Goal: Task Accomplishment & Management: Manage account settings

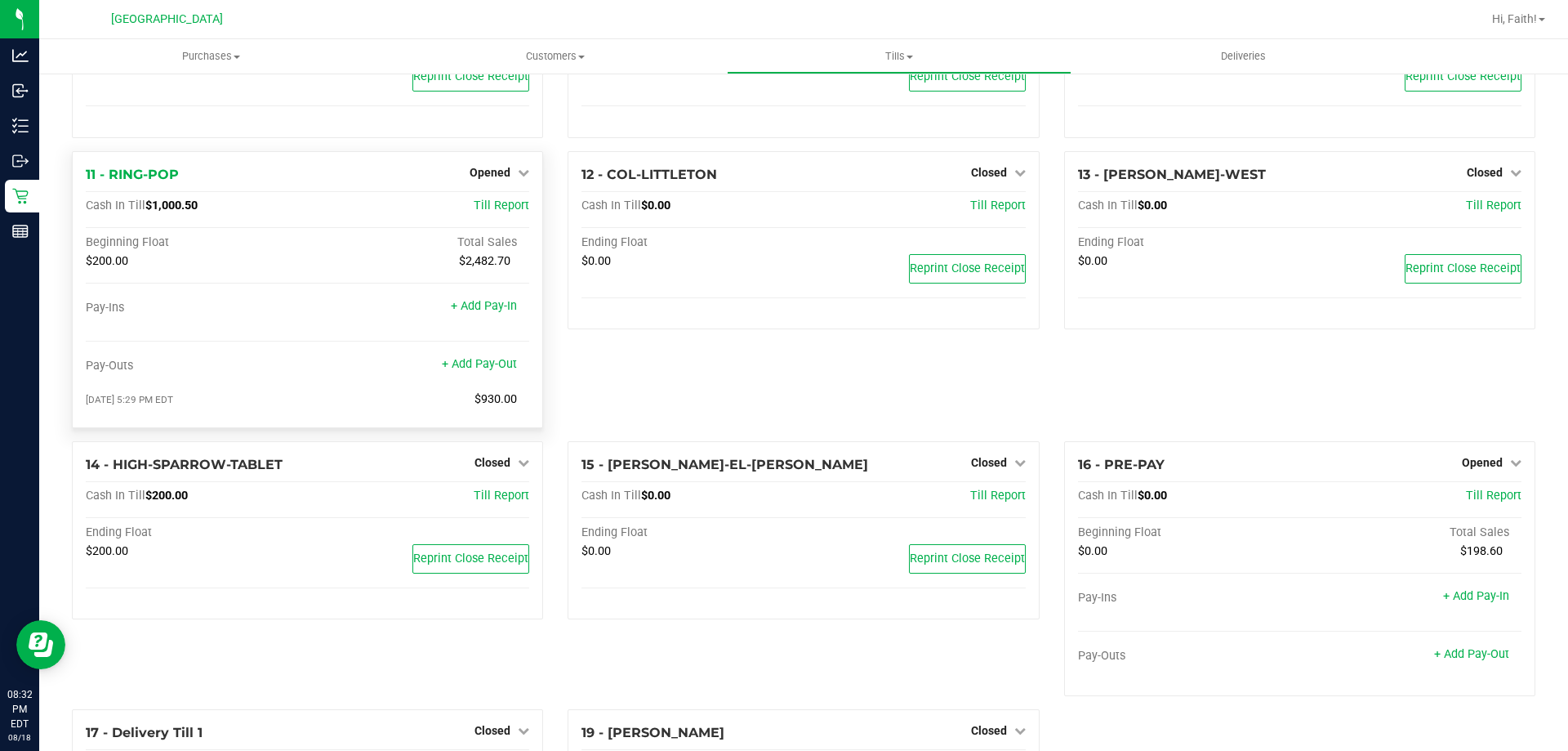
scroll to position [572, 0]
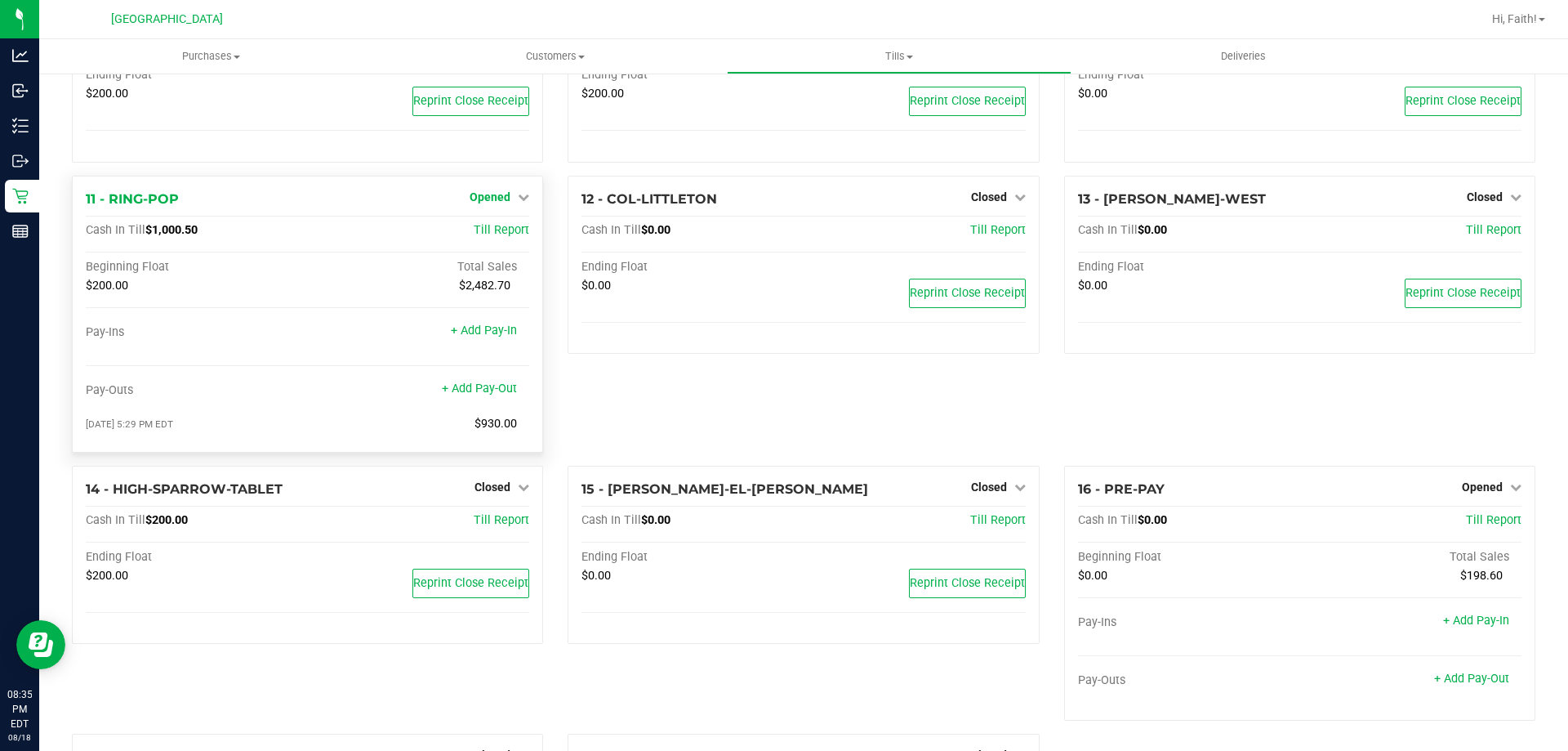
click at [489, 199] on span "Opened" at bounding box center [490, 197] width 41 height 13
click at [489, 227] on link "Close Till" at bounding box center [493, 230] width 44 height 13
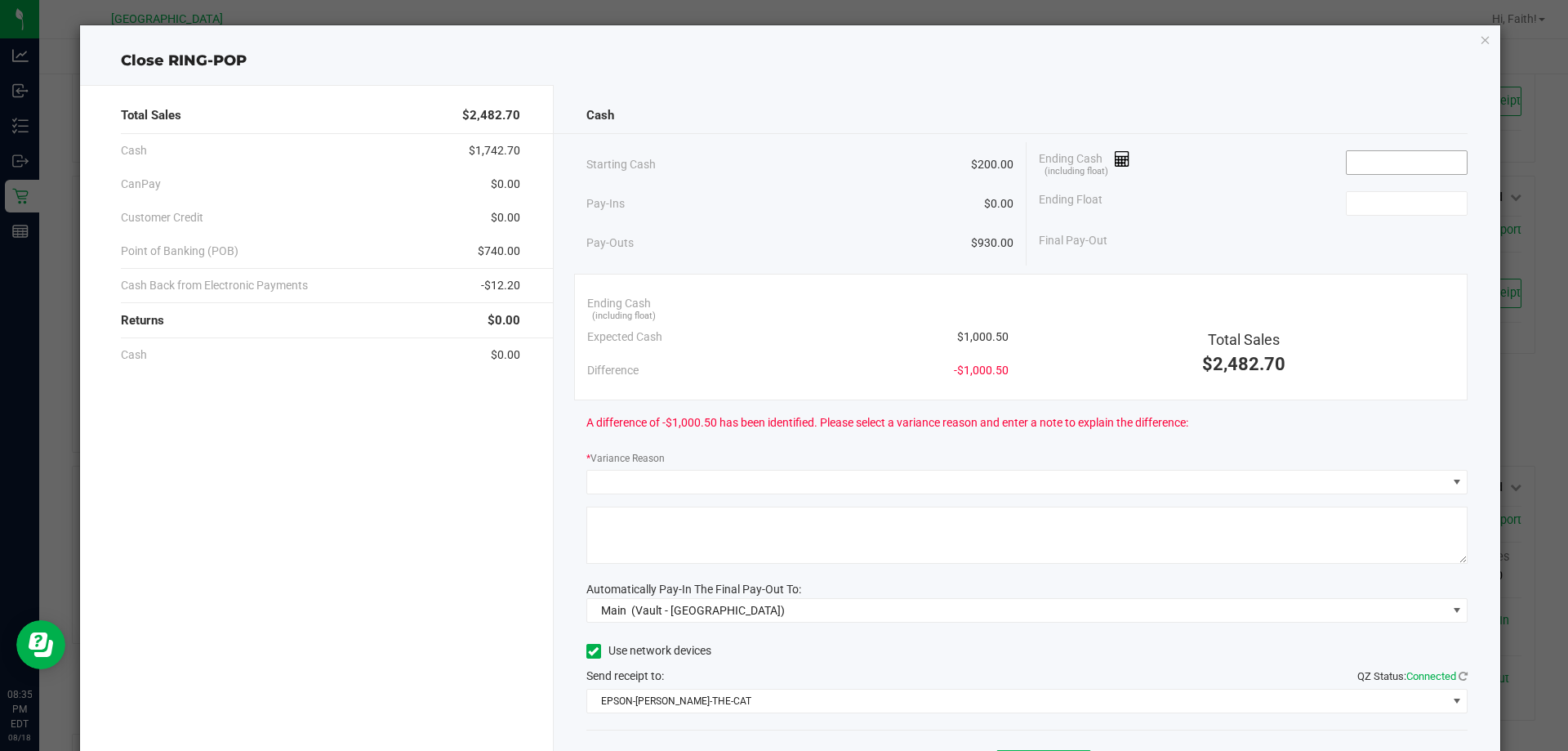
click at [1353, 158] on input at bounding box center [1406, 163] width 120 height 23
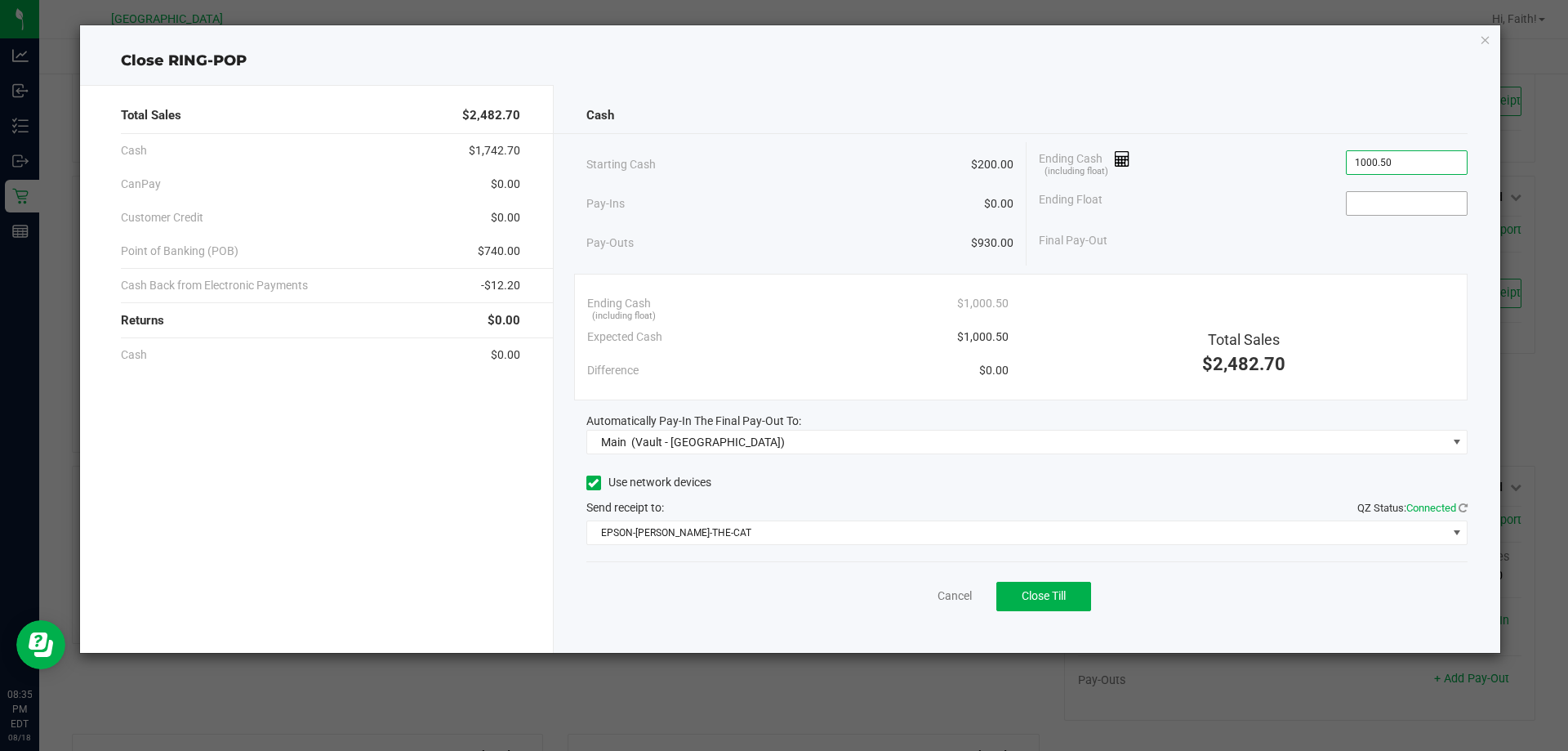
type input "$1,000.50"
click at [1363, 192] on input at bounding box center [1406, 203] width 120 height 23
type input "$200.00"
click at [1184, 215] on div "Ending Float $200.00" at bounding box center [1253, 204] width 429 height 41
click at [1052, 593] on span "Close Till" at bounding box center [1044, 595] width 44 height 13
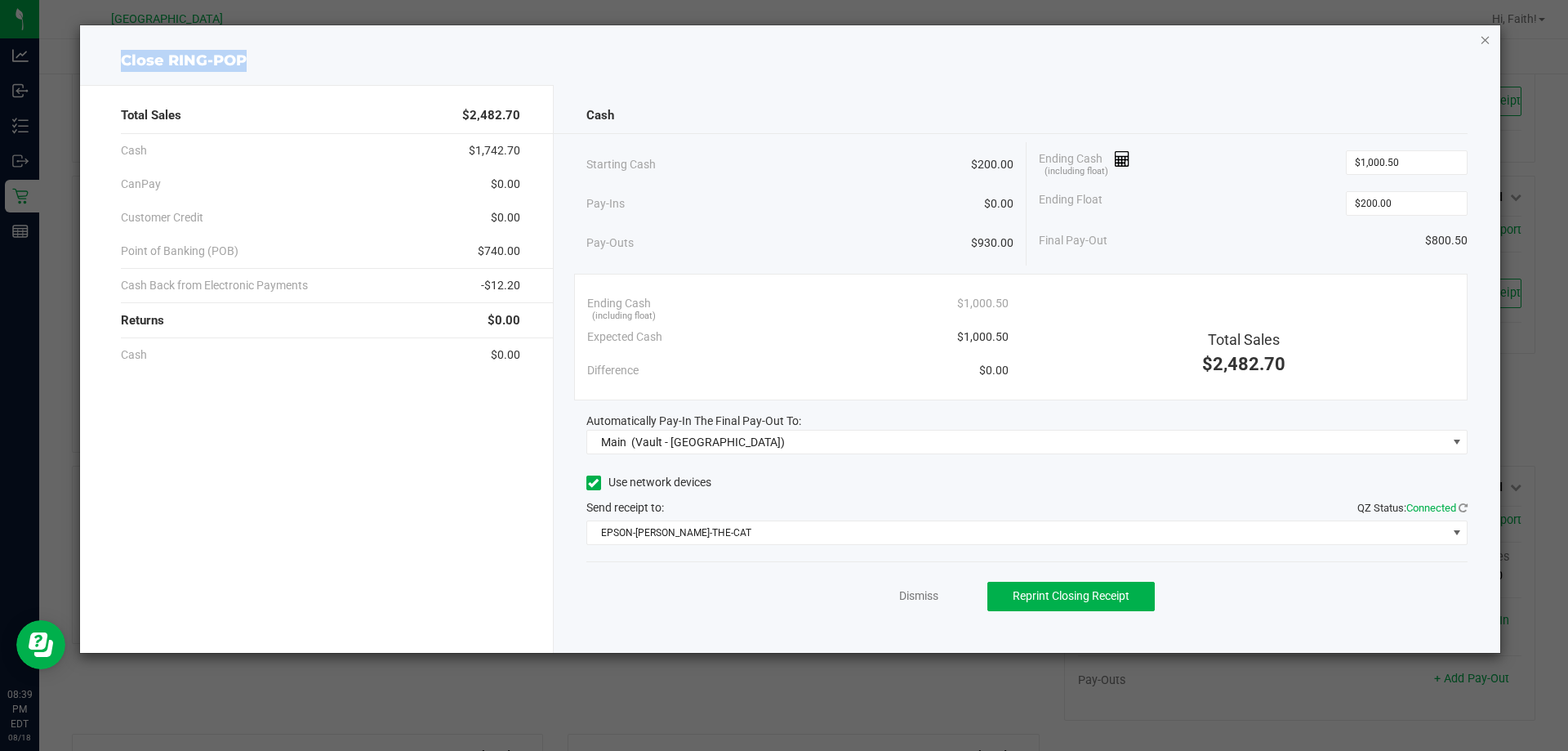
click at [1481, 35] on div "Close RING-POP Total Sales $2,482.70 Cash $1,742.70 CanPay $0.00 Customer Credi…" at bounding box center [791, 339] width 1422 height 628
click at [1483, 40] on icon "button" at bounding box center [1485, 39] width 11 height 20
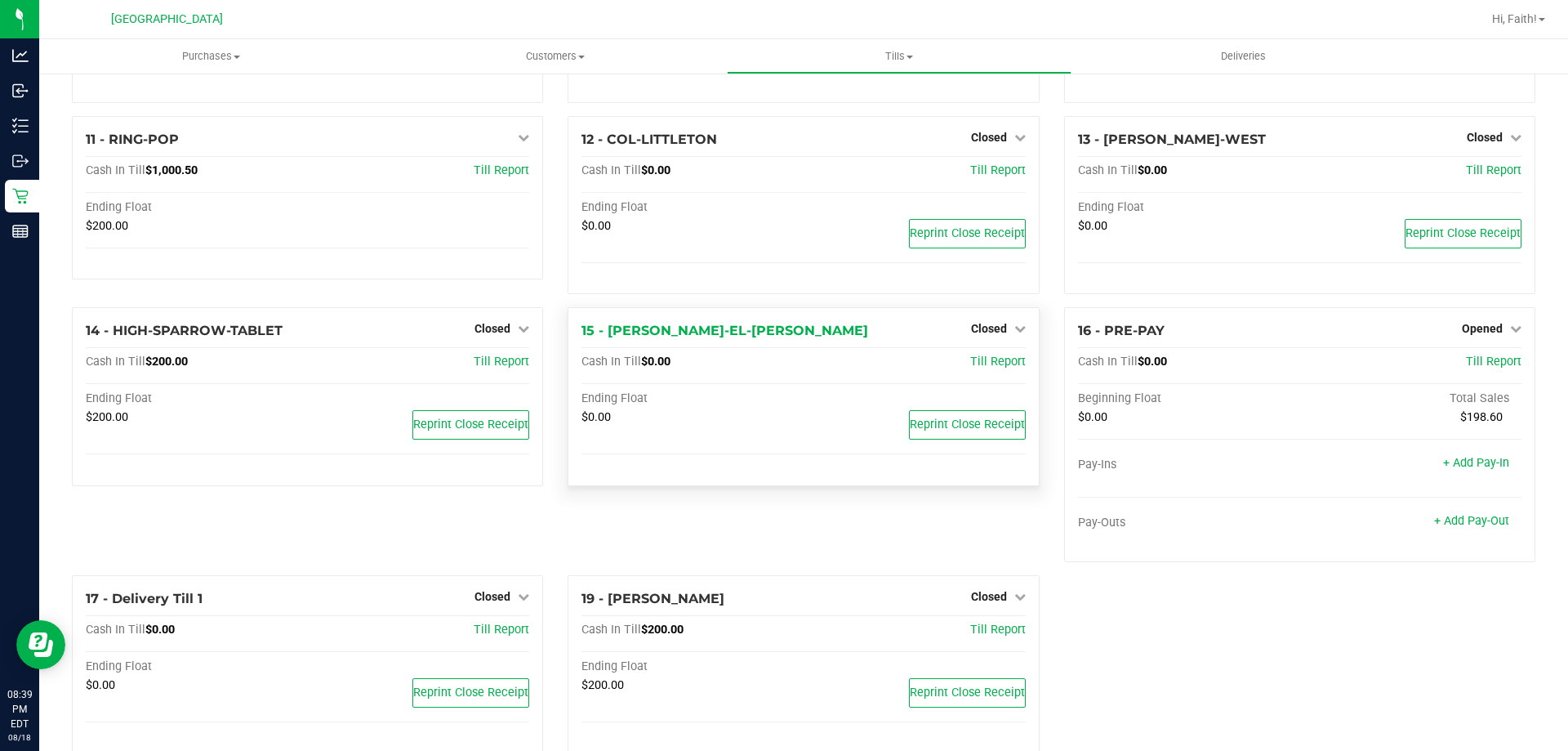
scroll to position [668, 0]
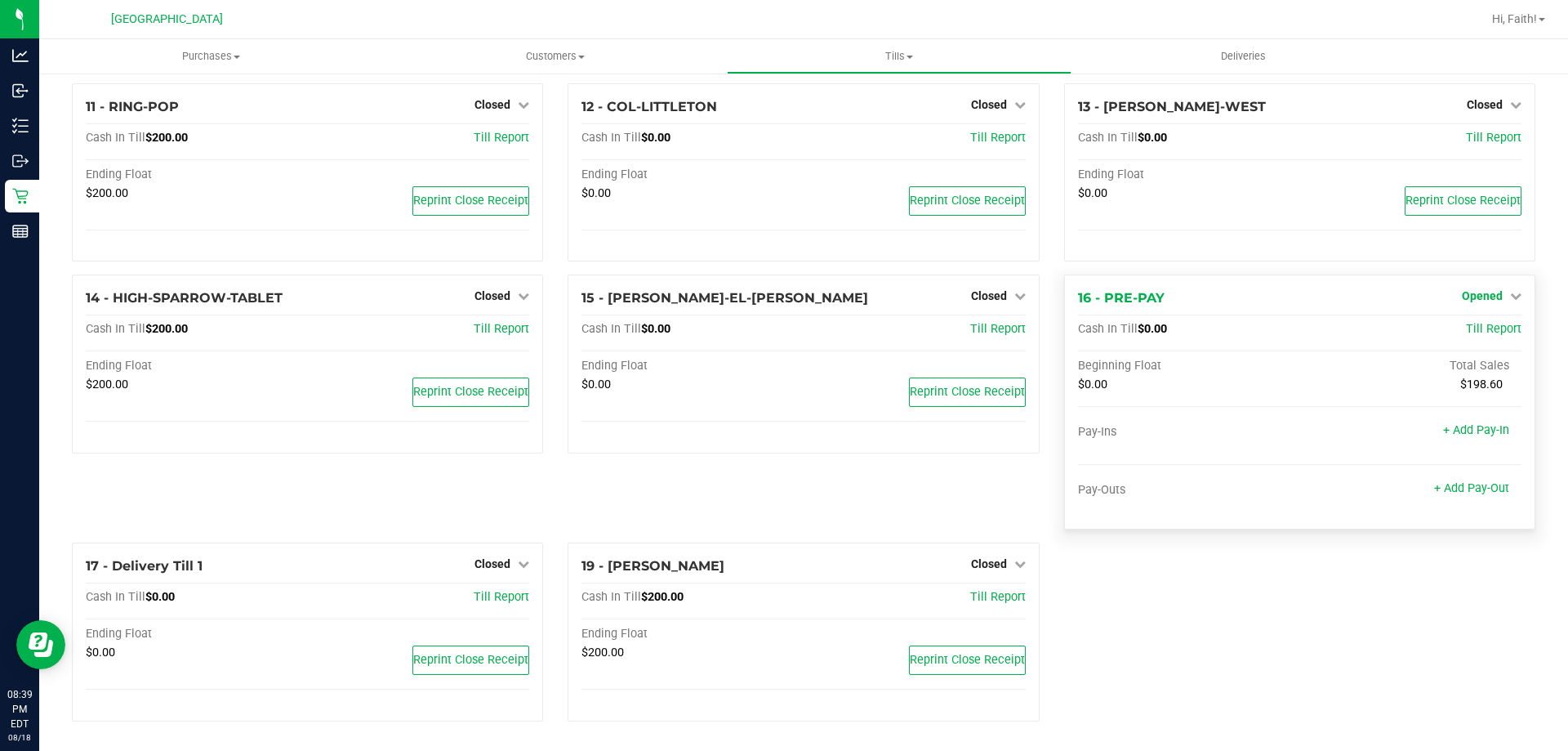
click at [1476, 295] on span "Opened" at bounding box center [1483, 295] width 41 height 13
click at [1474, 334] on link "Close Till" at bounding box center [1485, 330] width 44 height 13
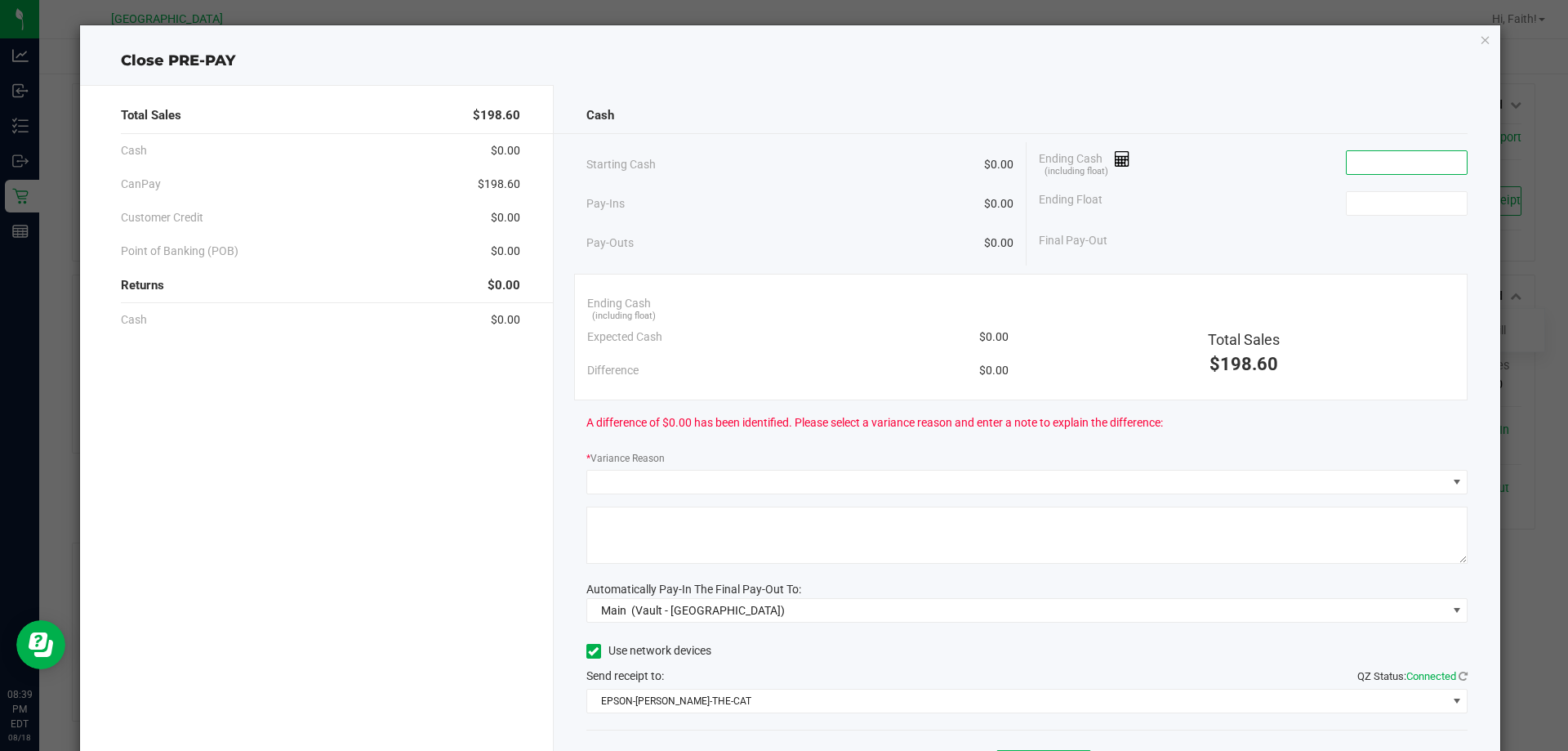
click at [1367, 169] on input at bounding box center [1406, 163] width 120 height 23
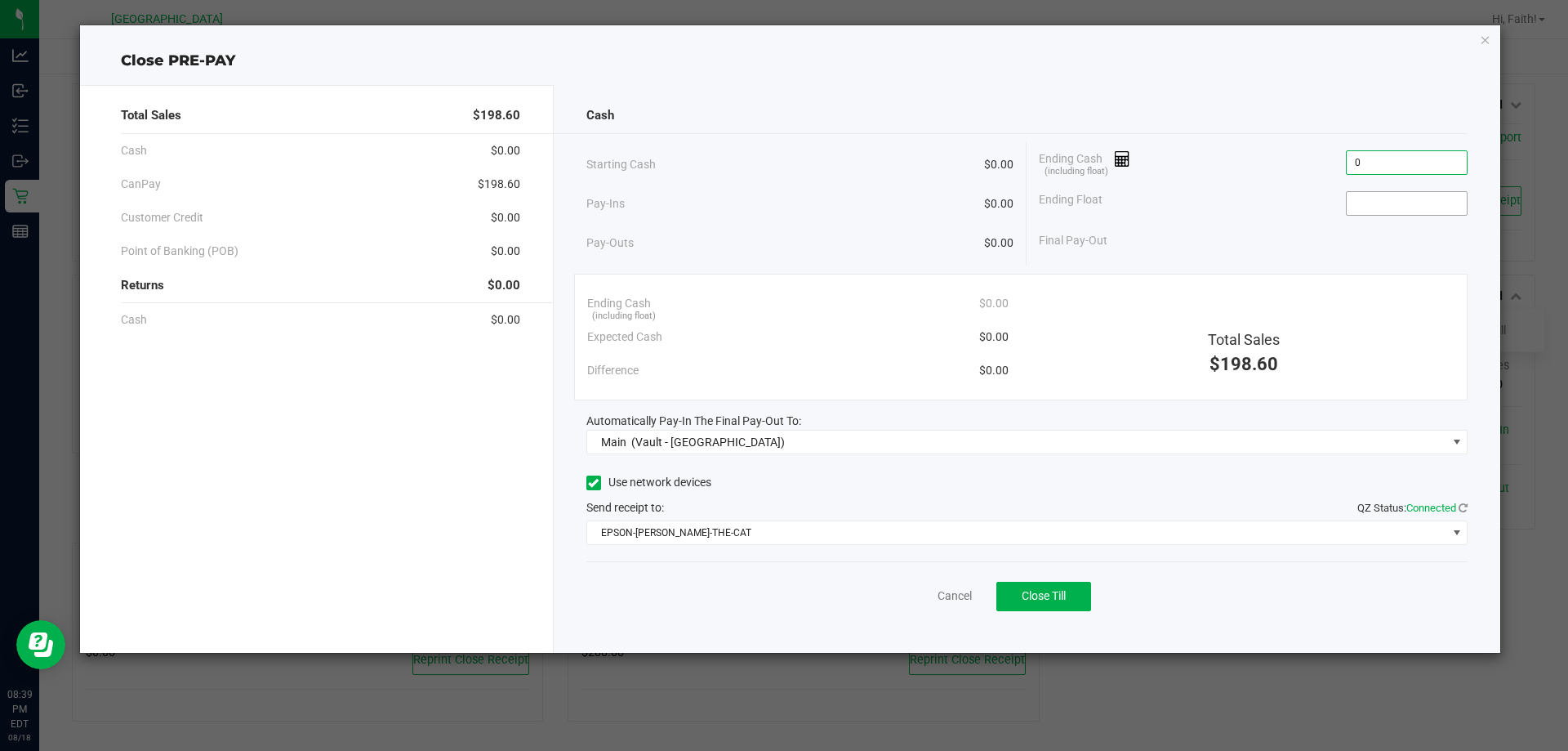
type input "$0.00"
click at [1365, 212] on input at bounding box center [1406, 203] width 120 height 23
type input "$0.00"
click at [1238, 218] on div "Ending Float $0.00" at bounding box center [1253, 204] width 429 height 41
click at [1086, 605] on button "Close Till" at bounding box center [1044, 596] width 94 height 30
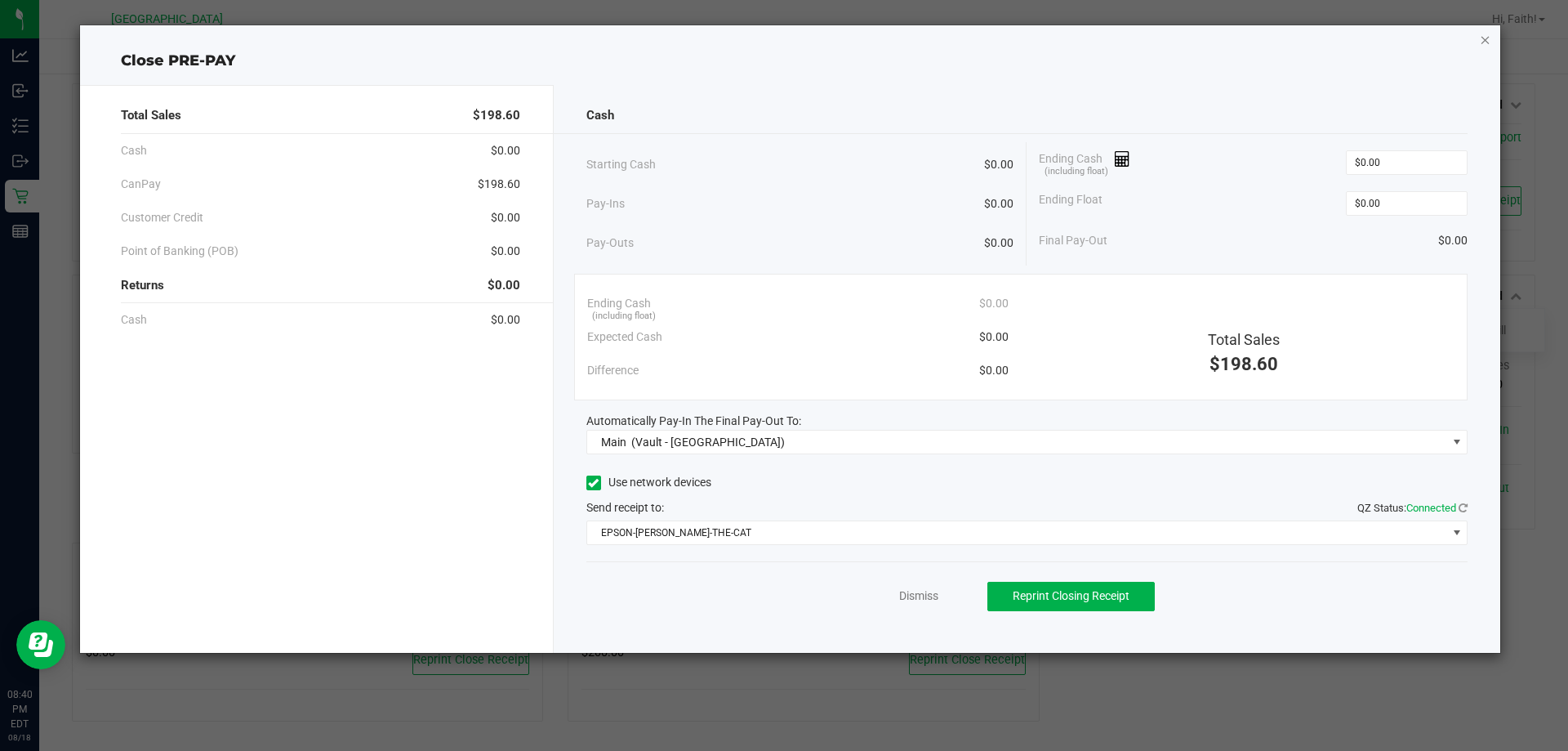
click at [1484, 47] on icon "button" at bounding box center [1485, 39] width 11 height 20
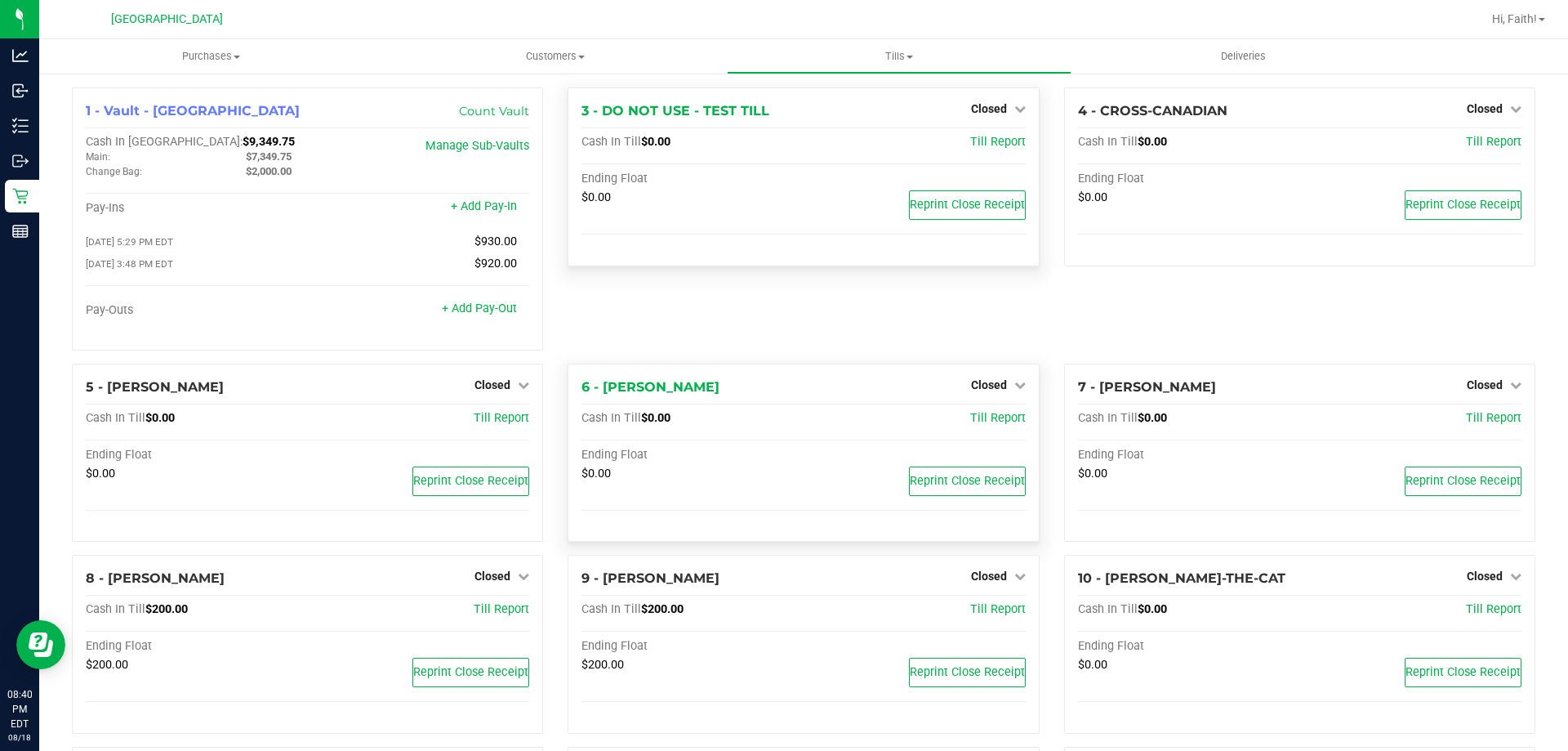
scroll to position [0, 0]
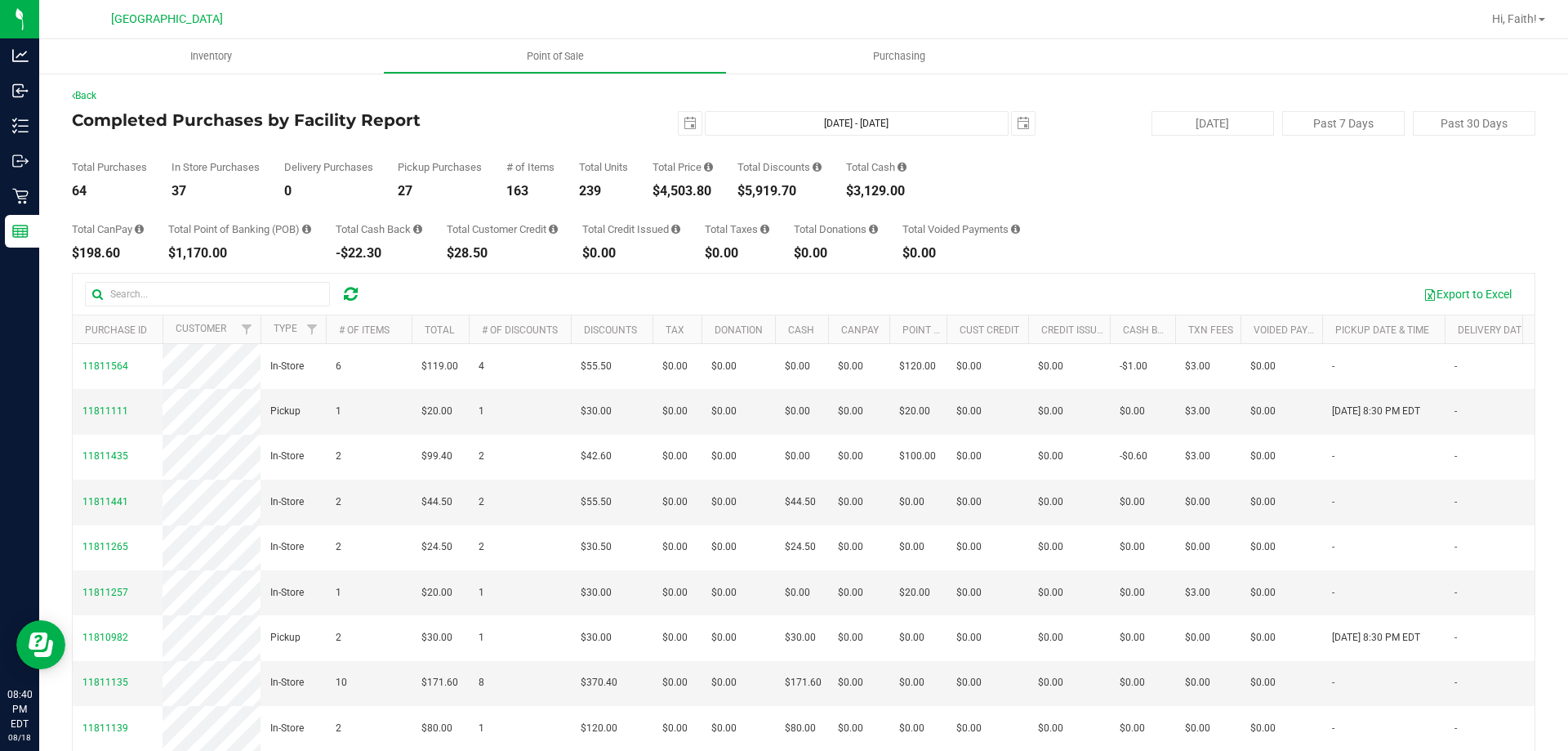
click at [698, 181] on div "Total Price $4,503.80" at bounding box center [683, 180] width 60 height 36
click at [698, 185] on div "$4,503.80" at bounding box center [683, 191] width 60 height 13
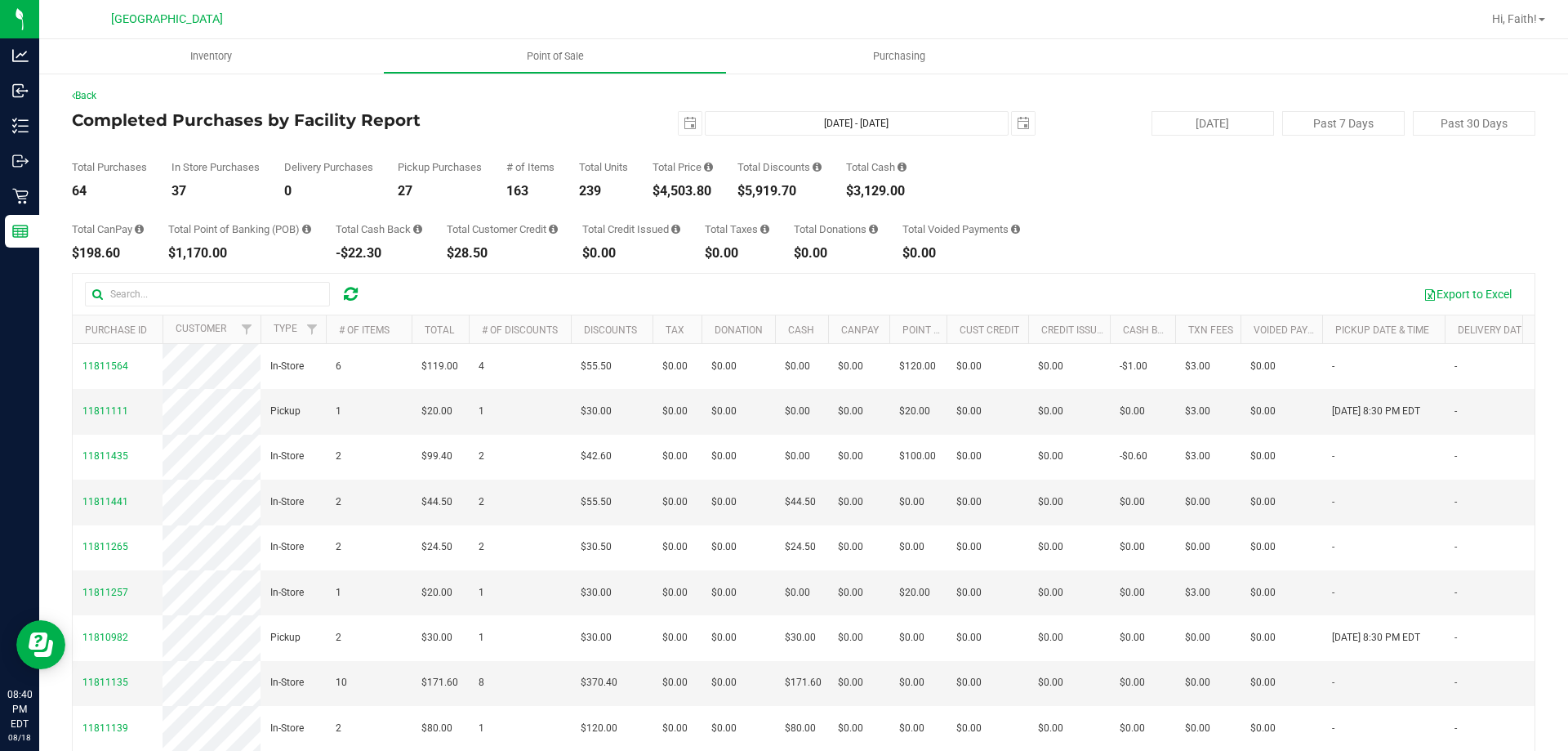
click at [684, 191] on div "$4,503.80" at bounding box center [683, 191] width 60 height 13
copy div "4,503.80"
click at [680, 267] on div "Back Completed Purchases by Facility Report [DATE] [DATE] - [DATE] [DATE] [DATE…" at bounding box center [803, 473] width 1463 height 769
click at [792, 190] on div "$5,919.70" at bounding box center [779, 191] width 84 height 13
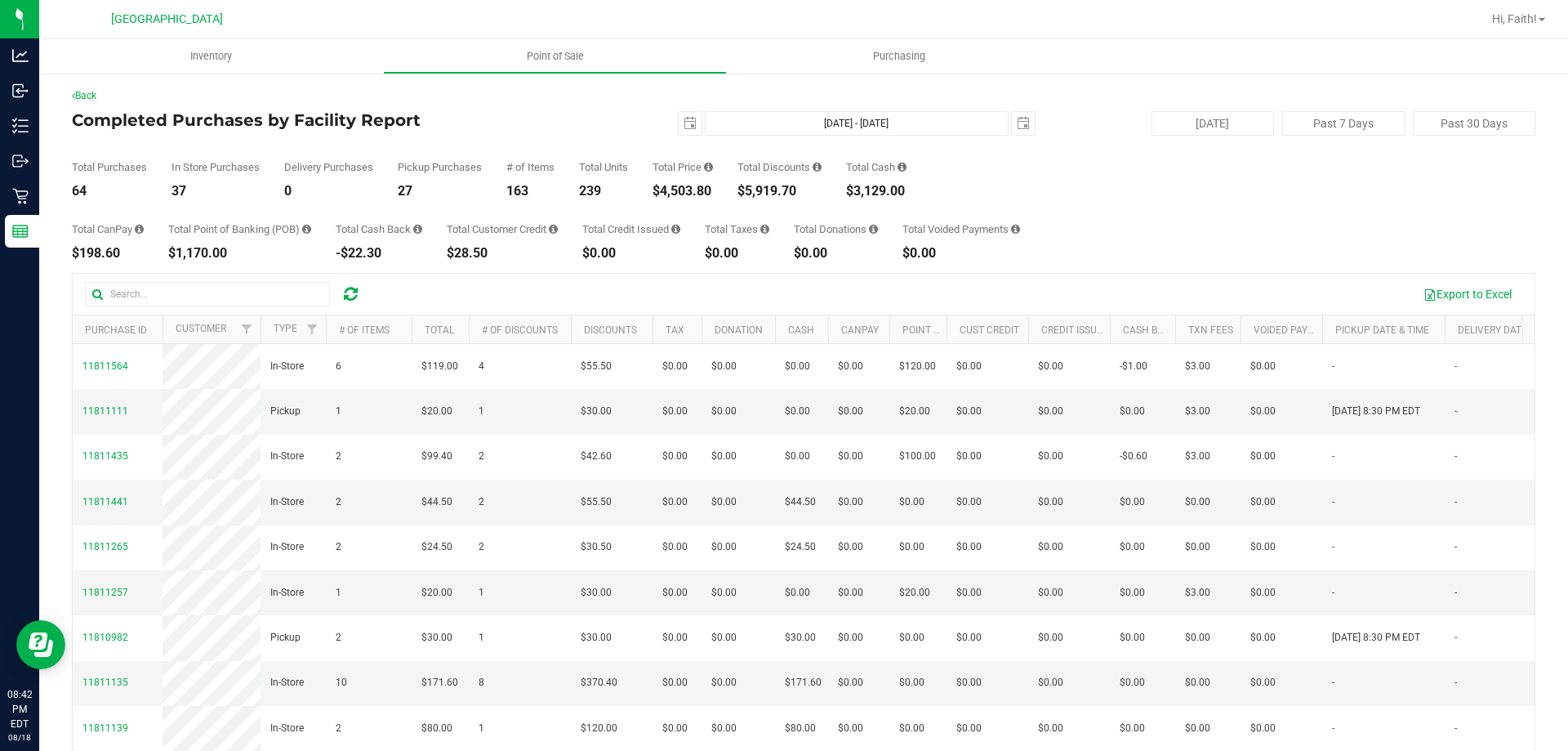
click at [792, 190] on div "$5,919.70" at bounding box center [779, 191] width 84 height 13
click at [776, 192] on div "$5,919.70" at bounding box center [779, 191] width 84 height 13
click at [775, 192] on div "$5,919.70" at bounding box center [779, 191] width 84 height 13
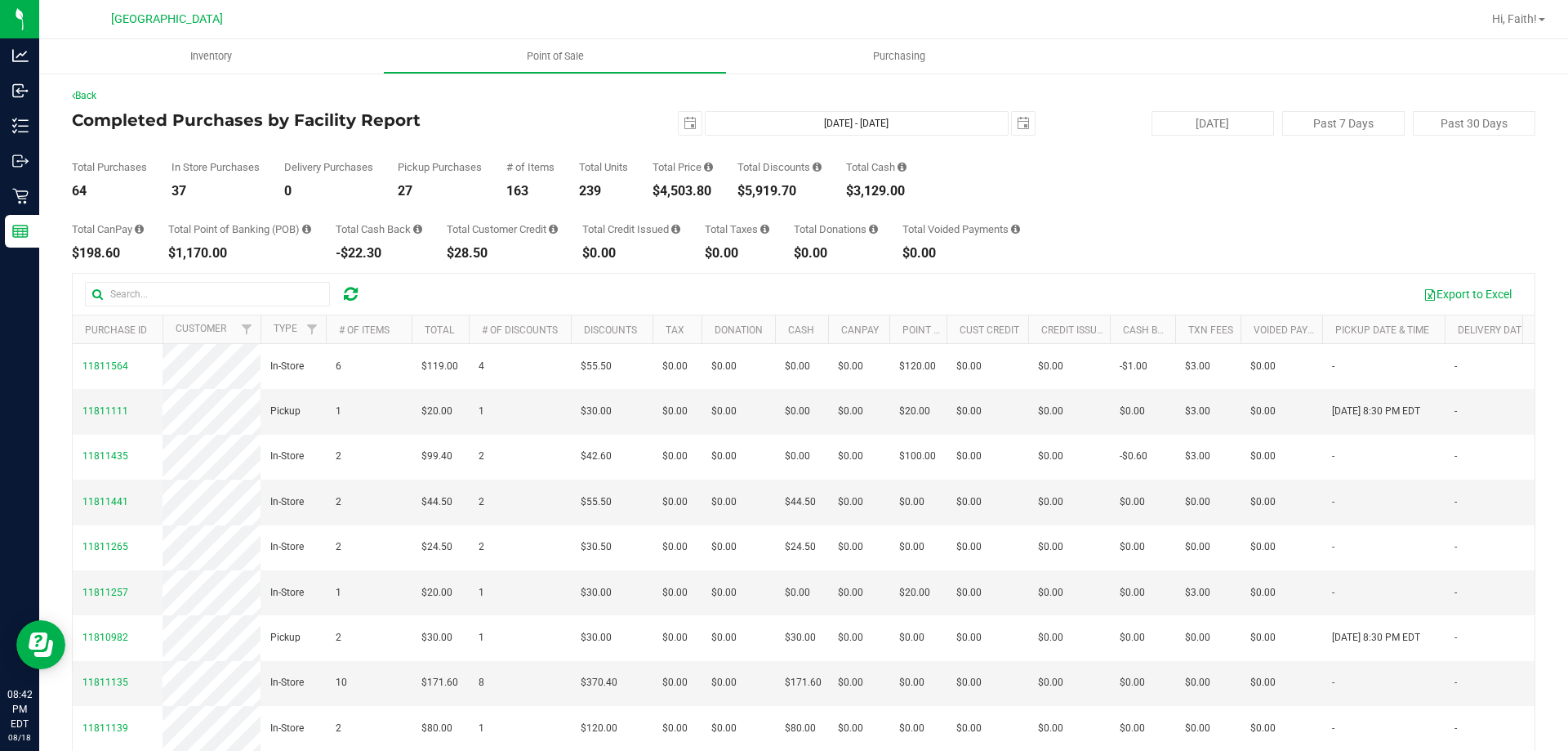
click at [775, 192] on div "$5,919.70" at bounding box center [779, 191] width 84 height 13
click at [779, 191] on div "$5,919.70" at bounding box center [779, 191] width 84 height 13
click at [771, 192] on div "$5,919.70" at bounding box center [779, 191] width 84 height 13
copy div "5,919.70"
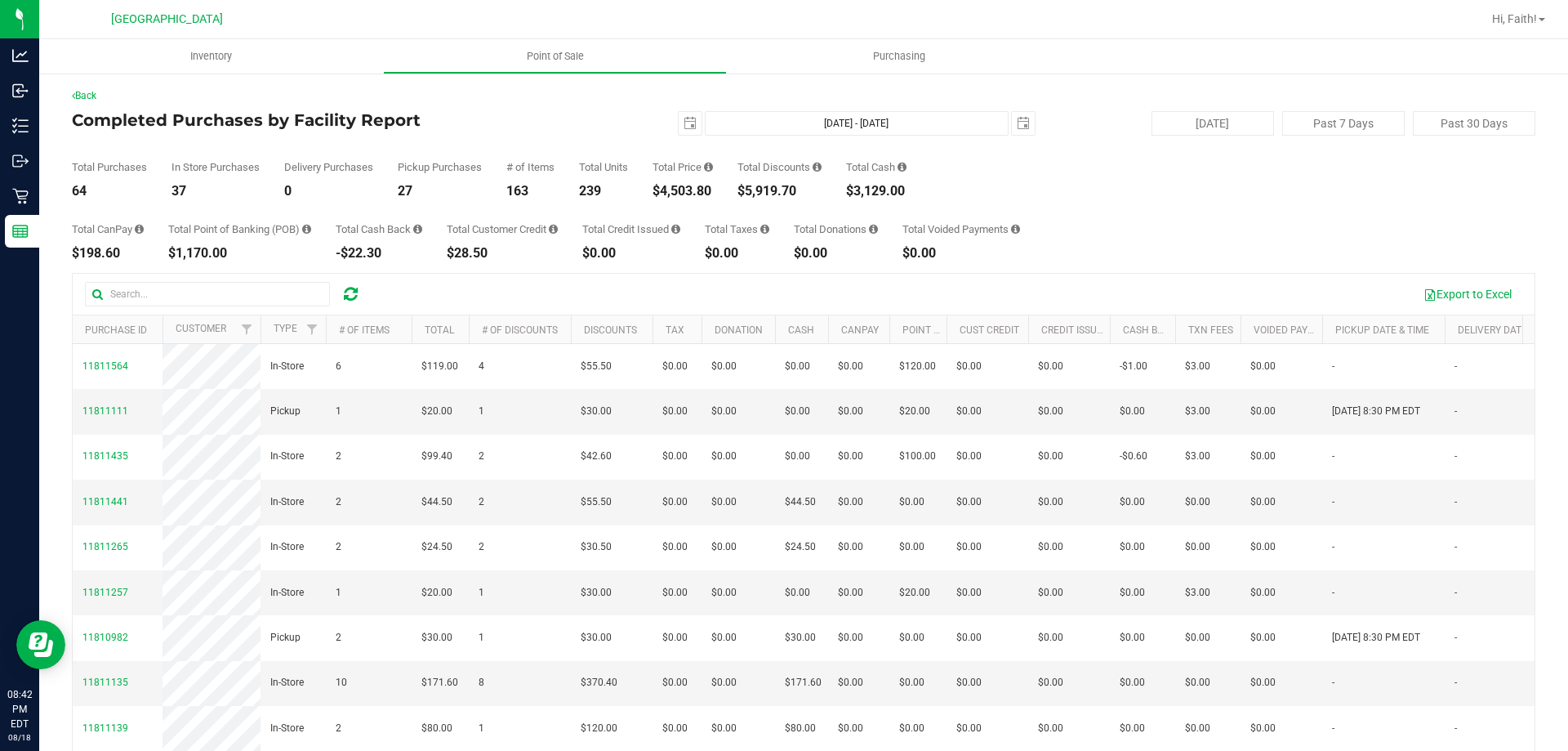
click at [827, 199] on div "Total CanPay $198.60 Total Point of Banking (POB) $1,170.00 Total Cash Back -$2…" at bounding box center [803, 228] width 1463 height 62
click at [82, 186] on div "64" at bounding box center [109, 191] width 75 height 13
copy div "64"
click at [770, 192] on div "$5,919.70" at bounding box center [779, 191] width 84 height 13
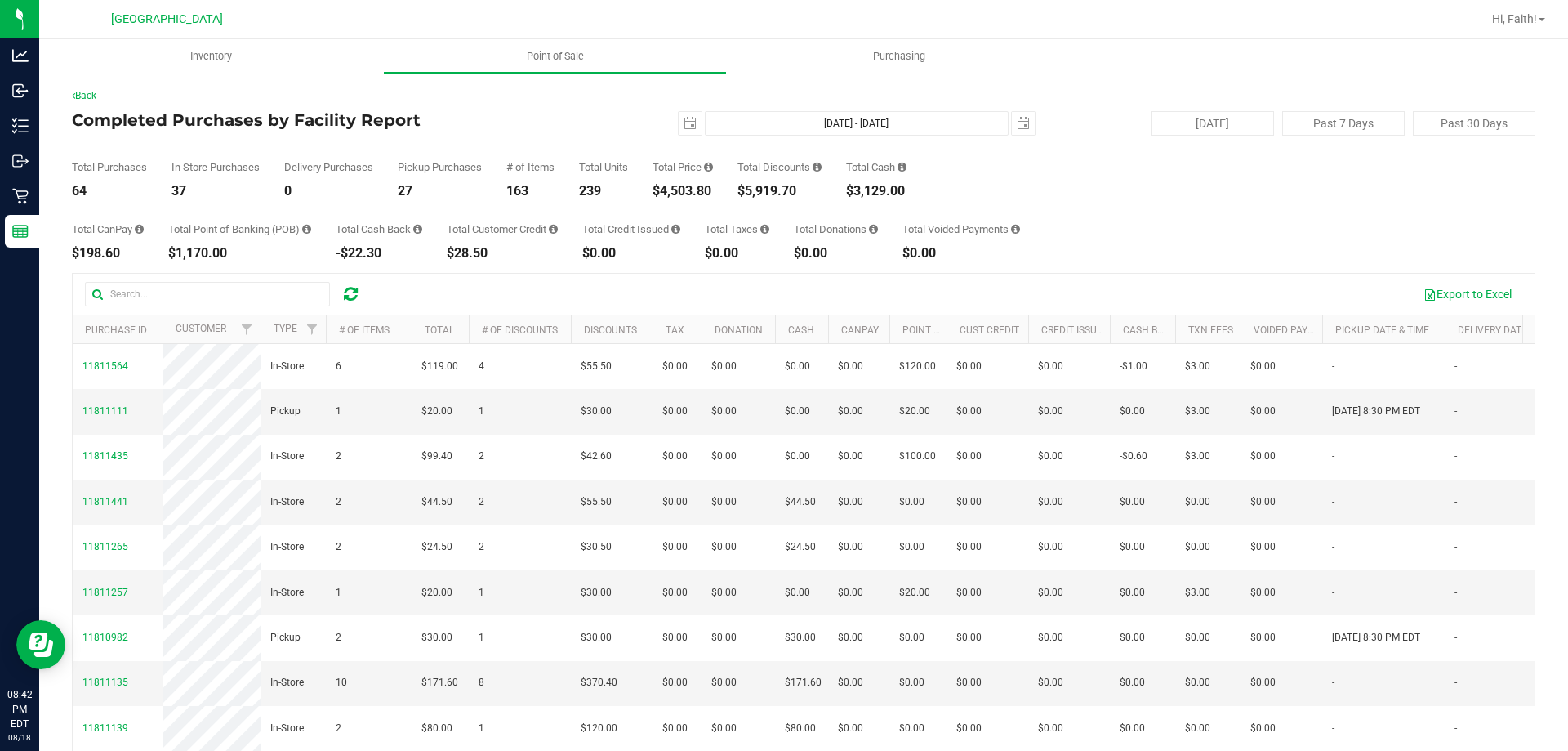
click at [770, 192] on div "$5,919.70" at bounding box center [779, 191] width 84 height 13
click at [704, 185] on div "$4,503.80" at bounding box center [683, 191] width 60 height 13
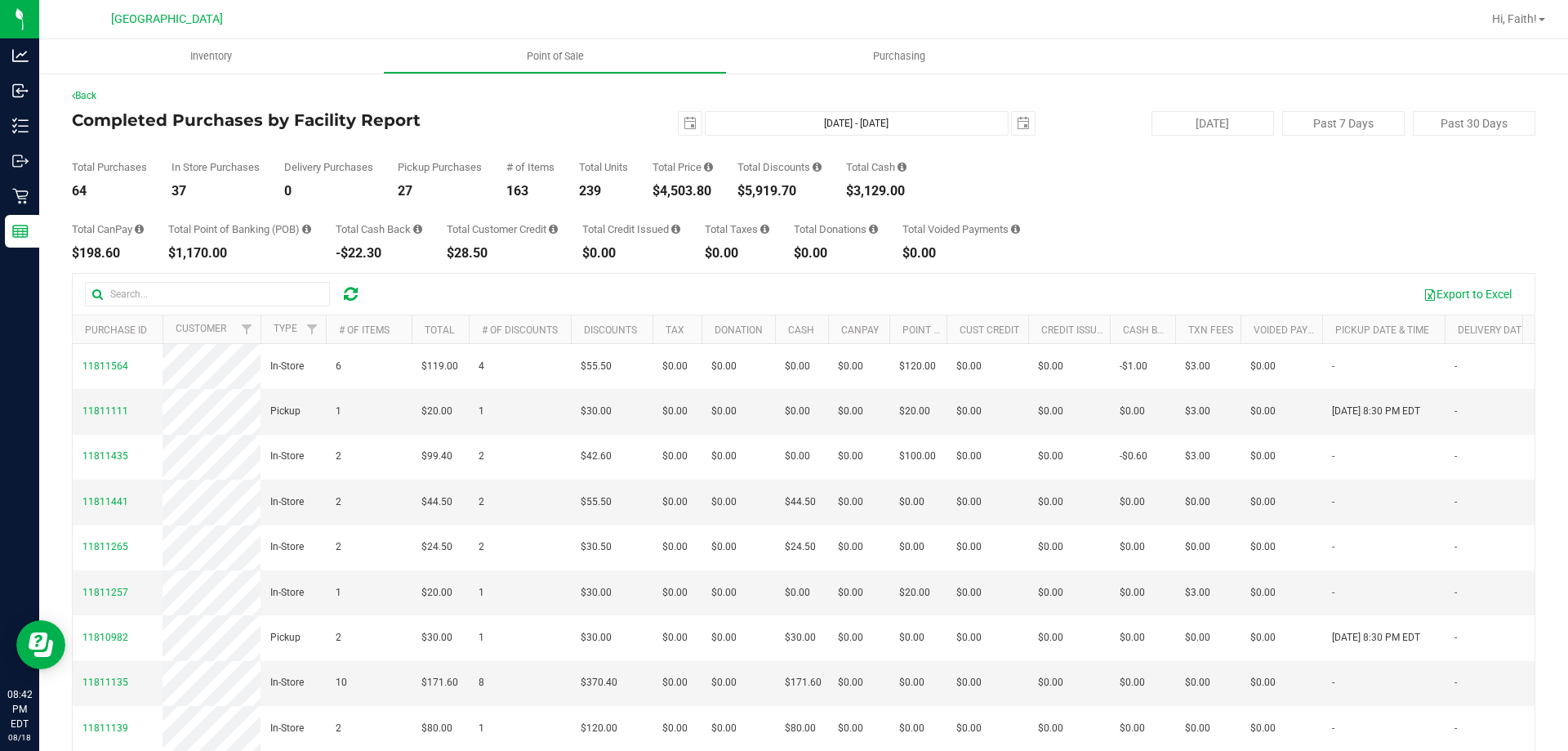
click at [712, 207] on div "Total CanPay $198.60 Total Point of Banking (POB) $1,170.00 Total Cash Back -$2…" at bounding box center [803, 228] width 1463 height 62
click at [710, 195] on div "$4,503.80" at bounding box center [683, 191] width 60 height 13
copy div "4,503.80"
click at [676, 189] on div "$4,503.80" at bounding box center [683, 191] width 60 height 13
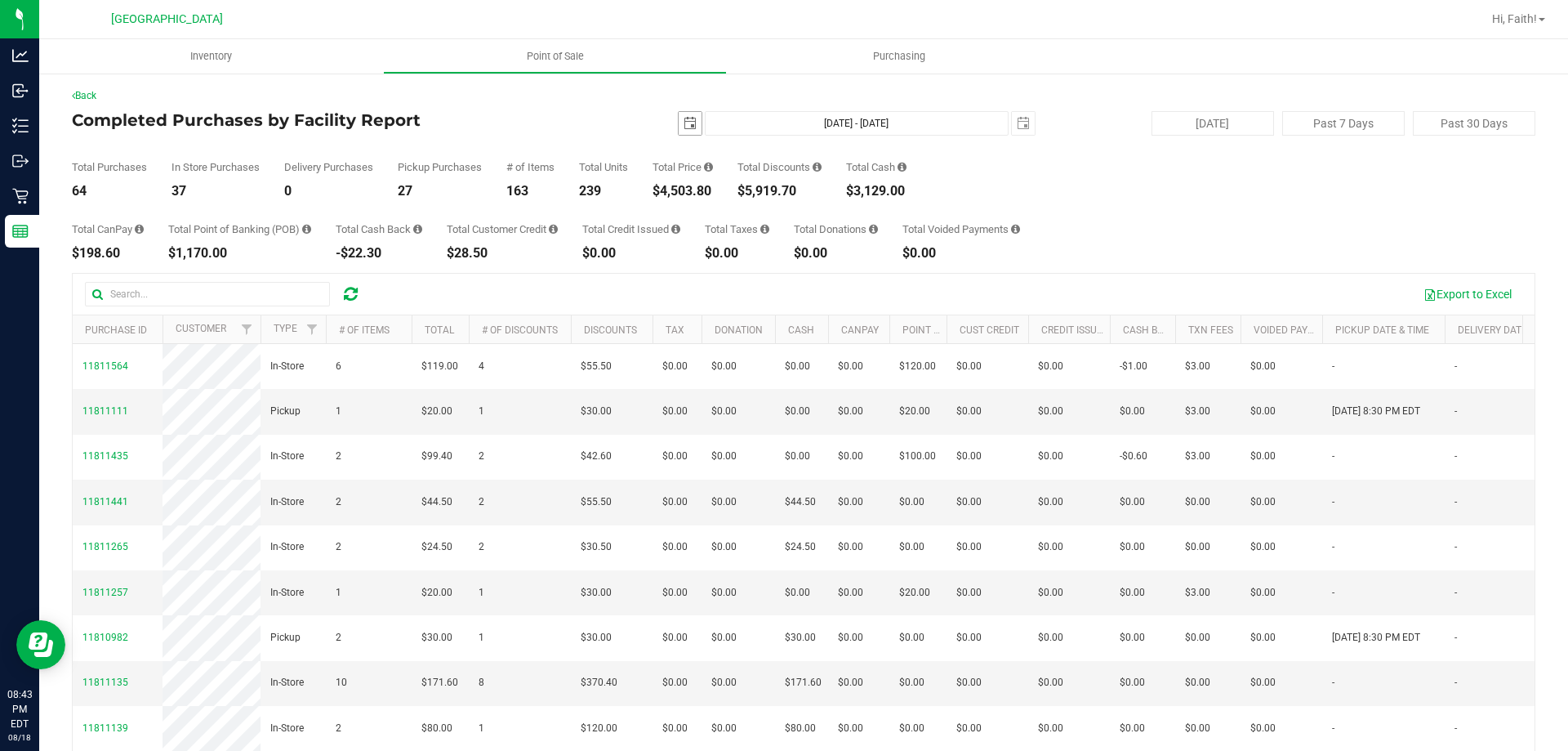
click at [683, 115] on span "select" at bounding box center [690, 123] width 23 height 23
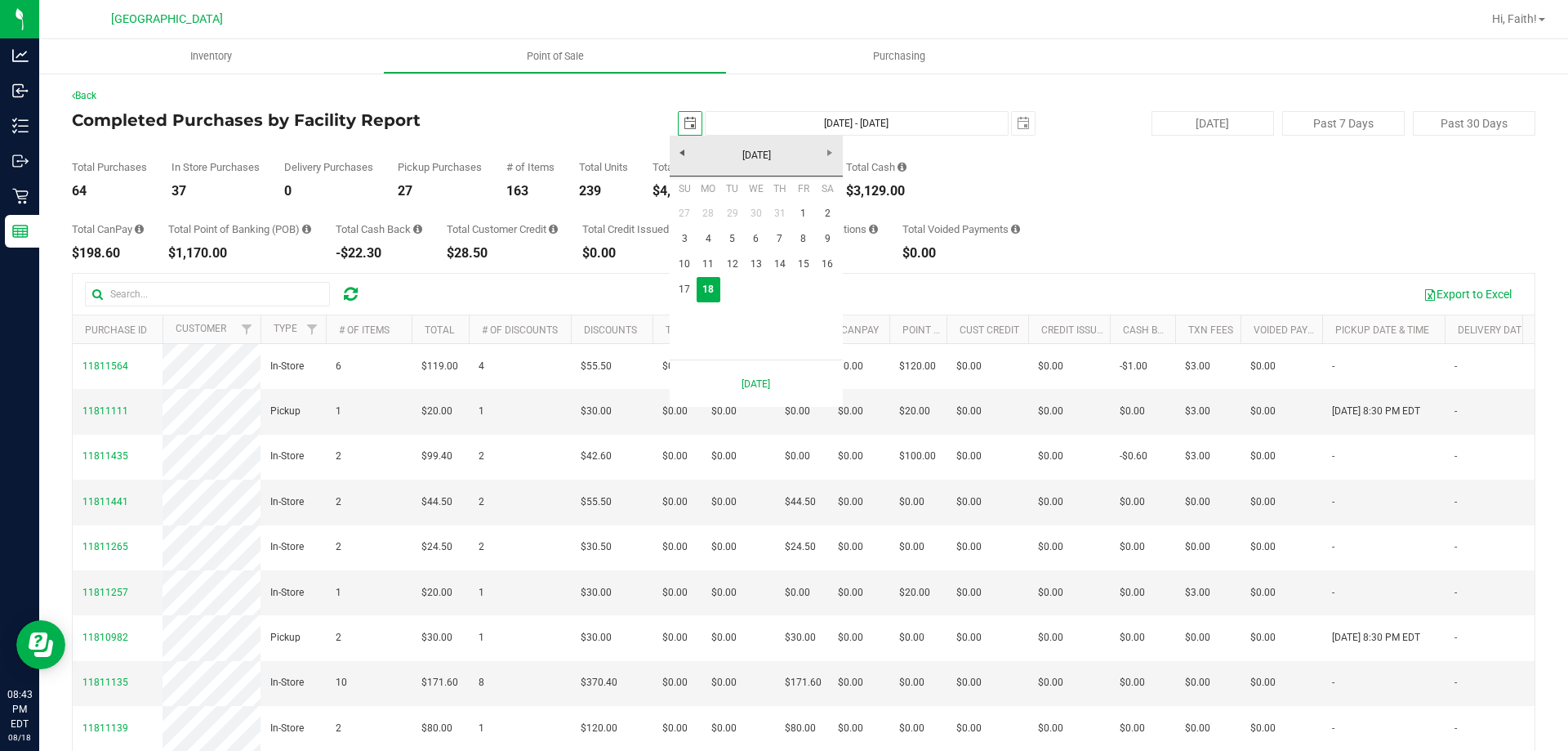
scroll to position [0, 41]
click at [803, 208] on link "1" at bounding box center [804, 214] width 24 height 26
type input "[DATE]"
type input "[DATE] - [DATE]"
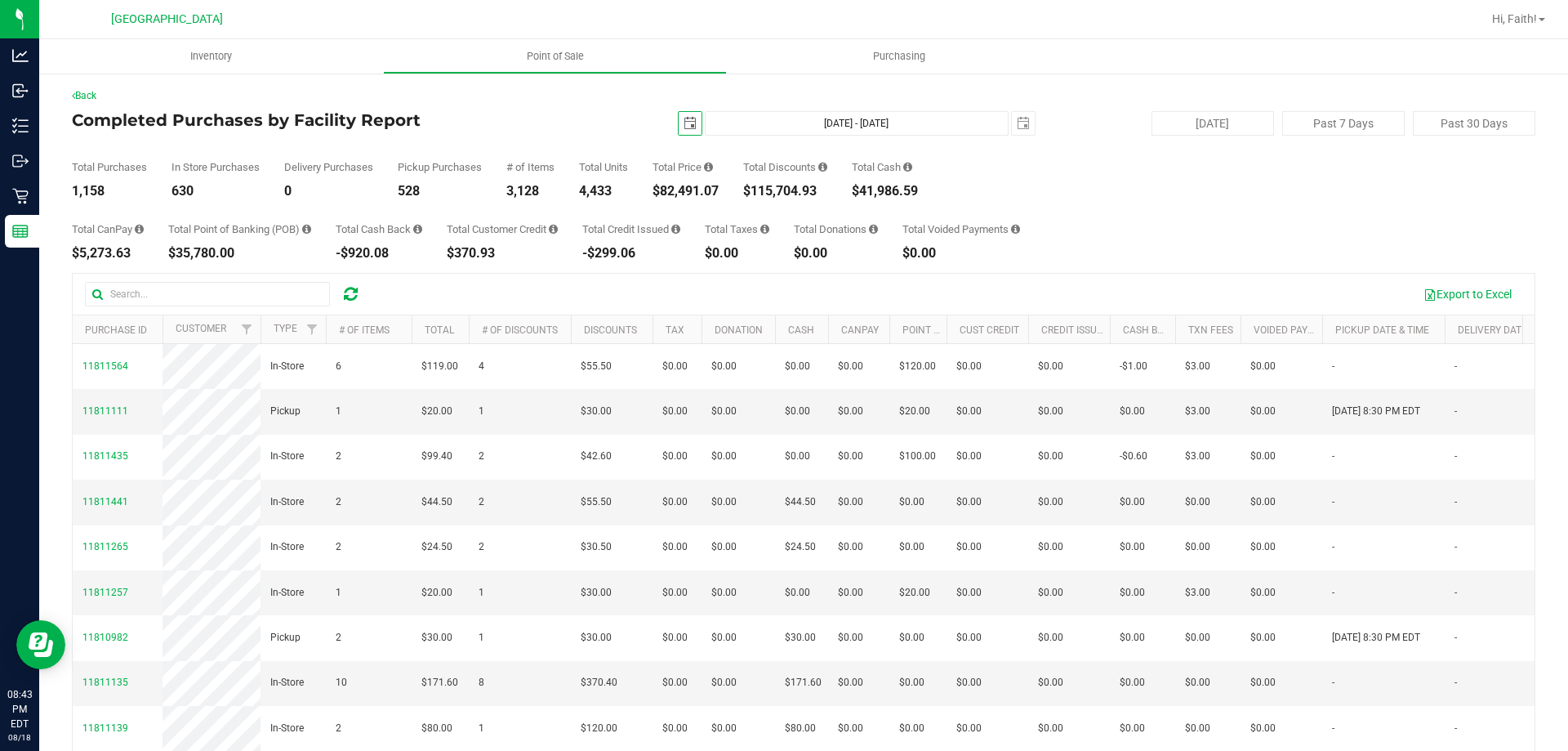
click at [682, 190] on div "$82,491.07" at bounding box center [686, 191] width 66 height 13
copy div "82,491.07"
click at [702, 210] on div "Total CanPay $5,273.63 Total Point of Banking (POB) $35,780.00 Total Cash Back …" at bounding box center [803, 228] width 1463 height 62
click at [678, 131] on span "select" at bounding box center [690, 123] width 23 height 23
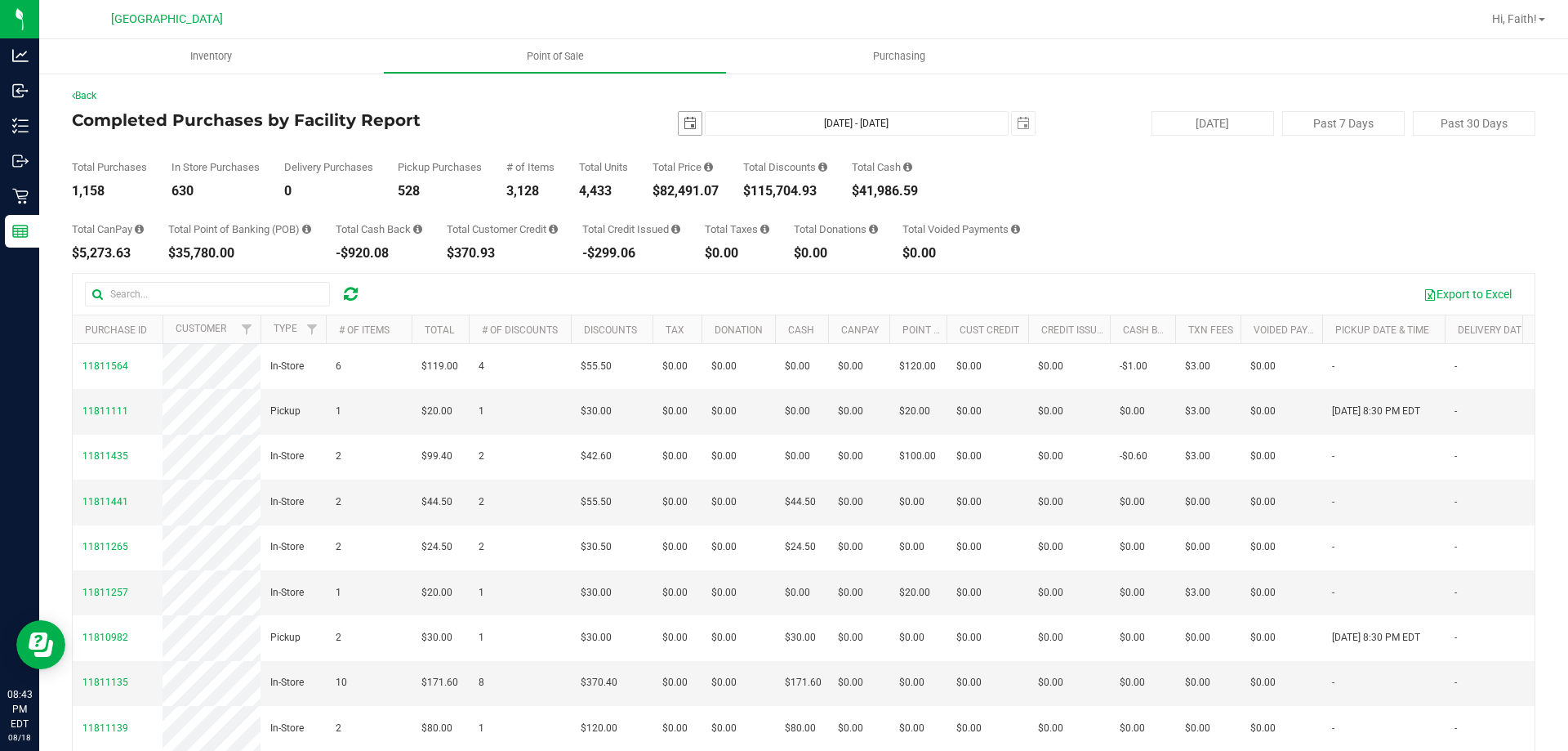
scroll to position [0, 41]
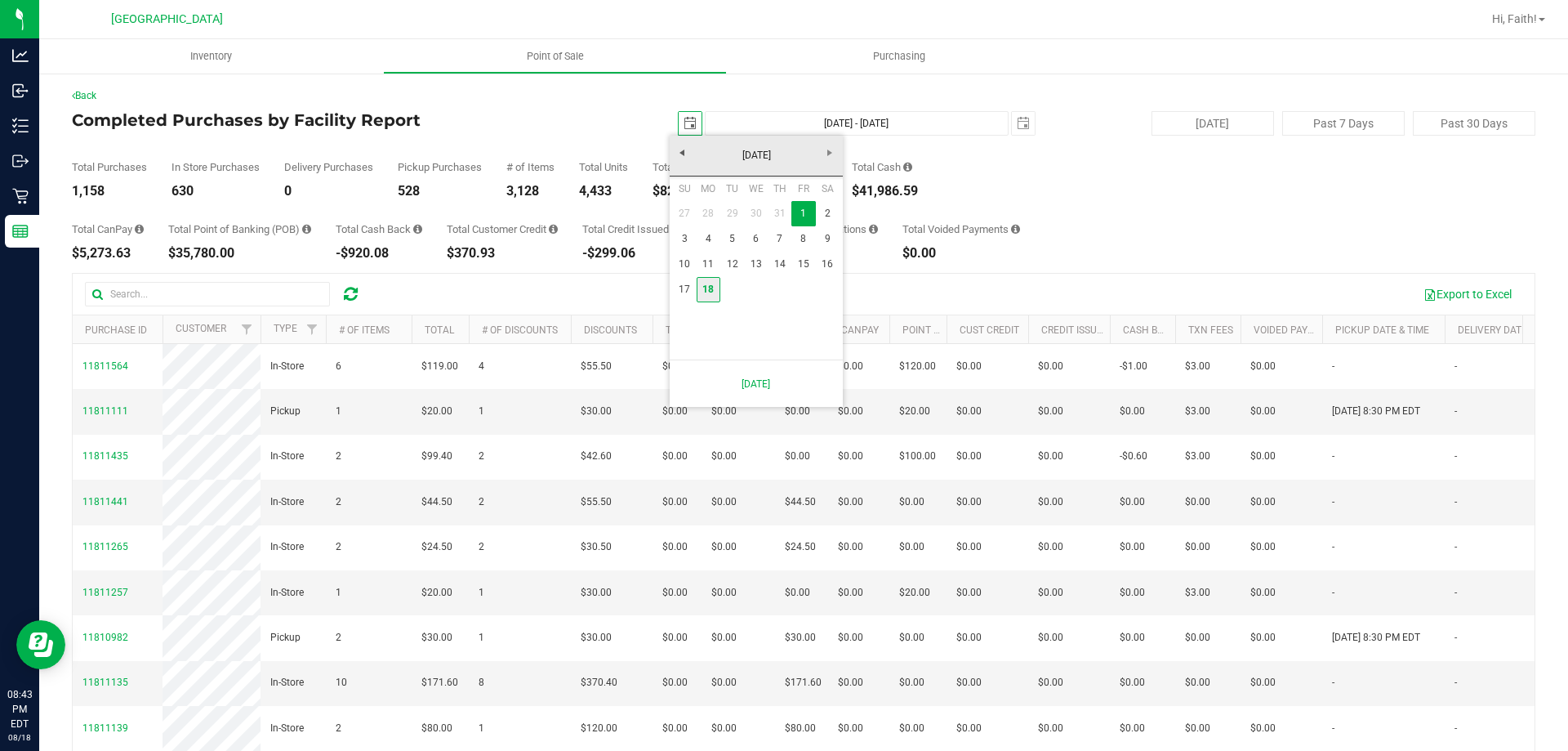
click at [718, 284] on link "18" at bounding box center [708, 290] width 24 height 26
type input "[DATE]"
type input "[DATE] - [DATE]"
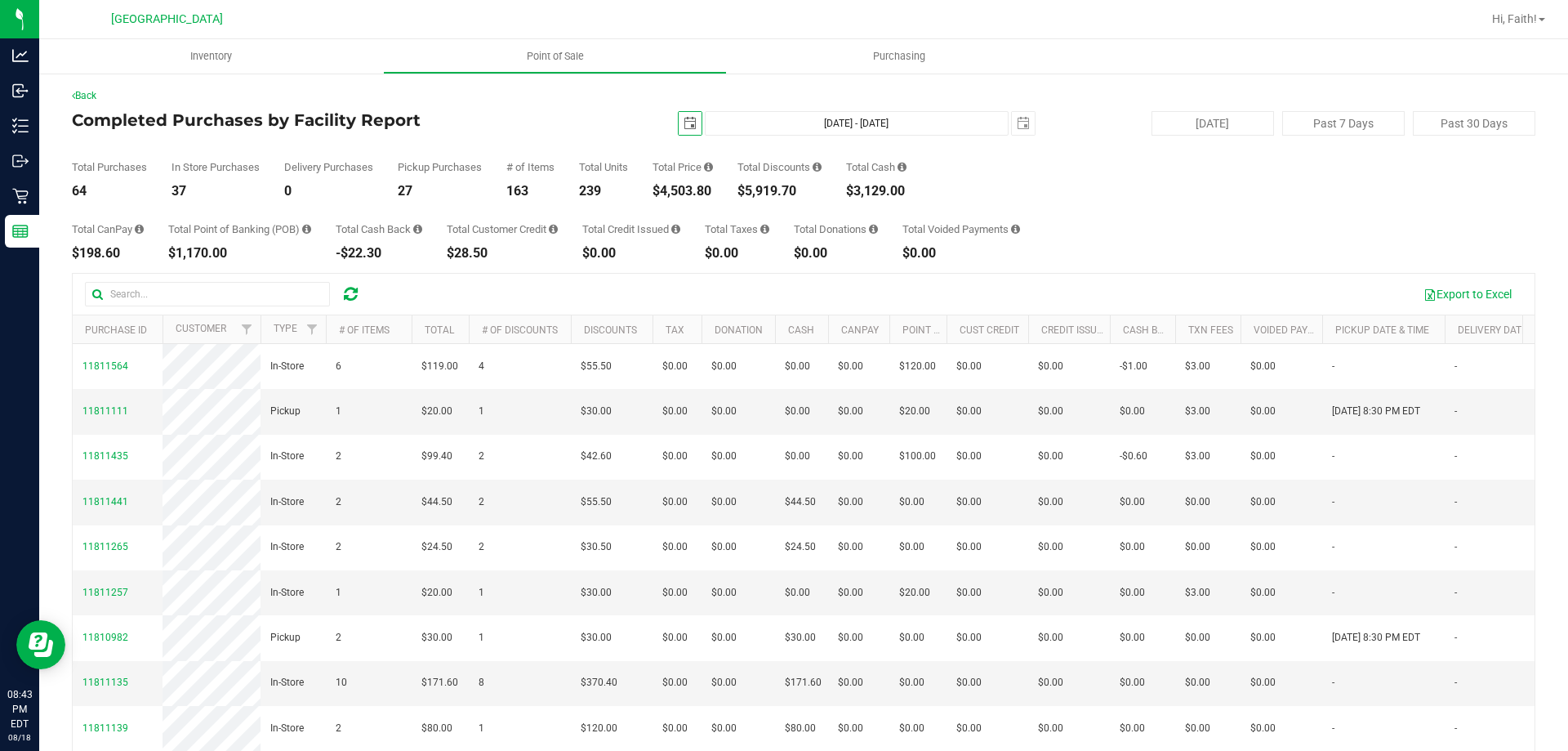
click at [91, 80] on div "Back Completed Purchases by Facility Report [DATE] [DATE] - [DATE] [DATE] [DATE…" at bounding box center [804, 472] width 1529 height 801
click at [575, 50] on span "Point of Sale" at bounding box center [555, 56] width 101 height 14
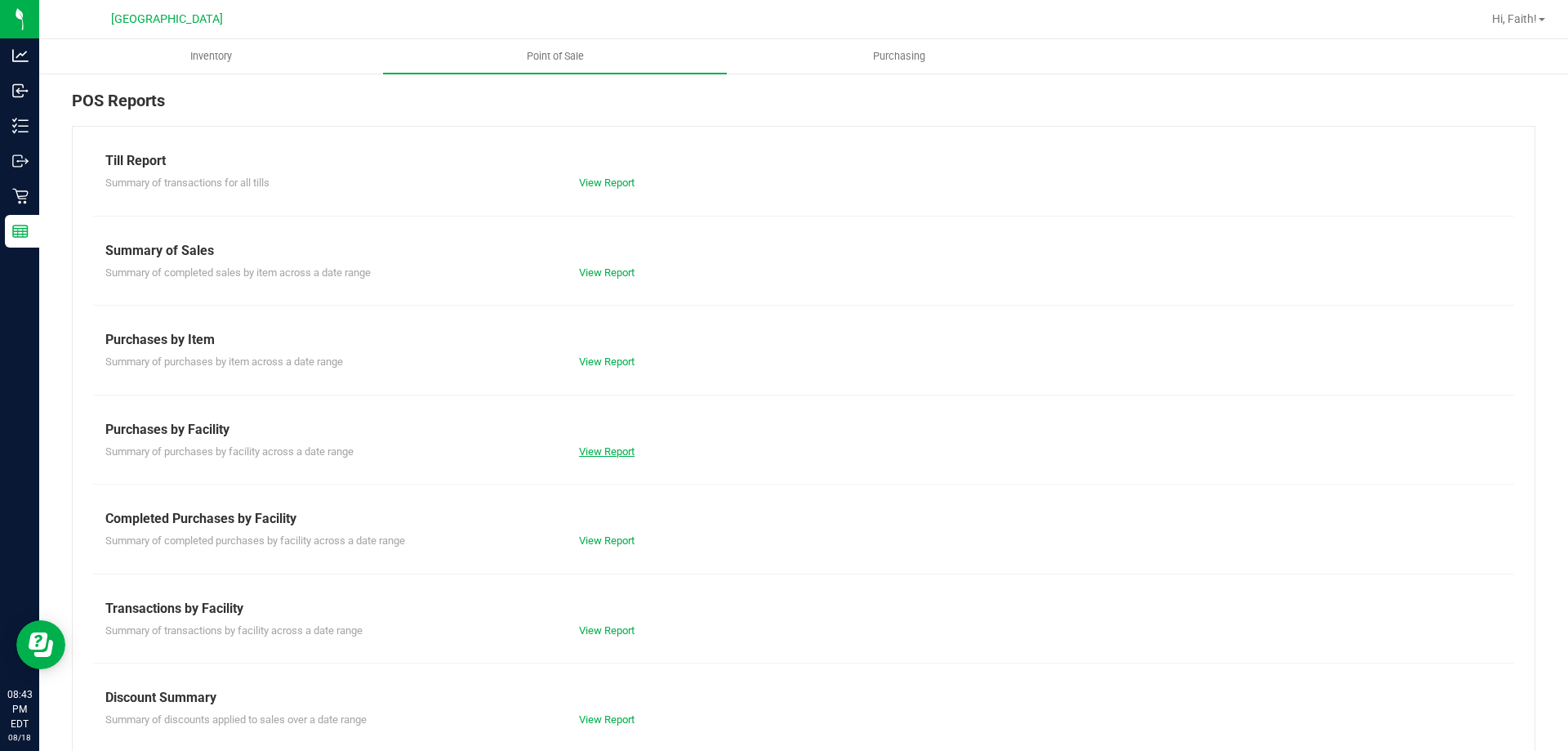
click at [598, 447] on link "View Report" at bounding box center [606, 451] width 55 height 12
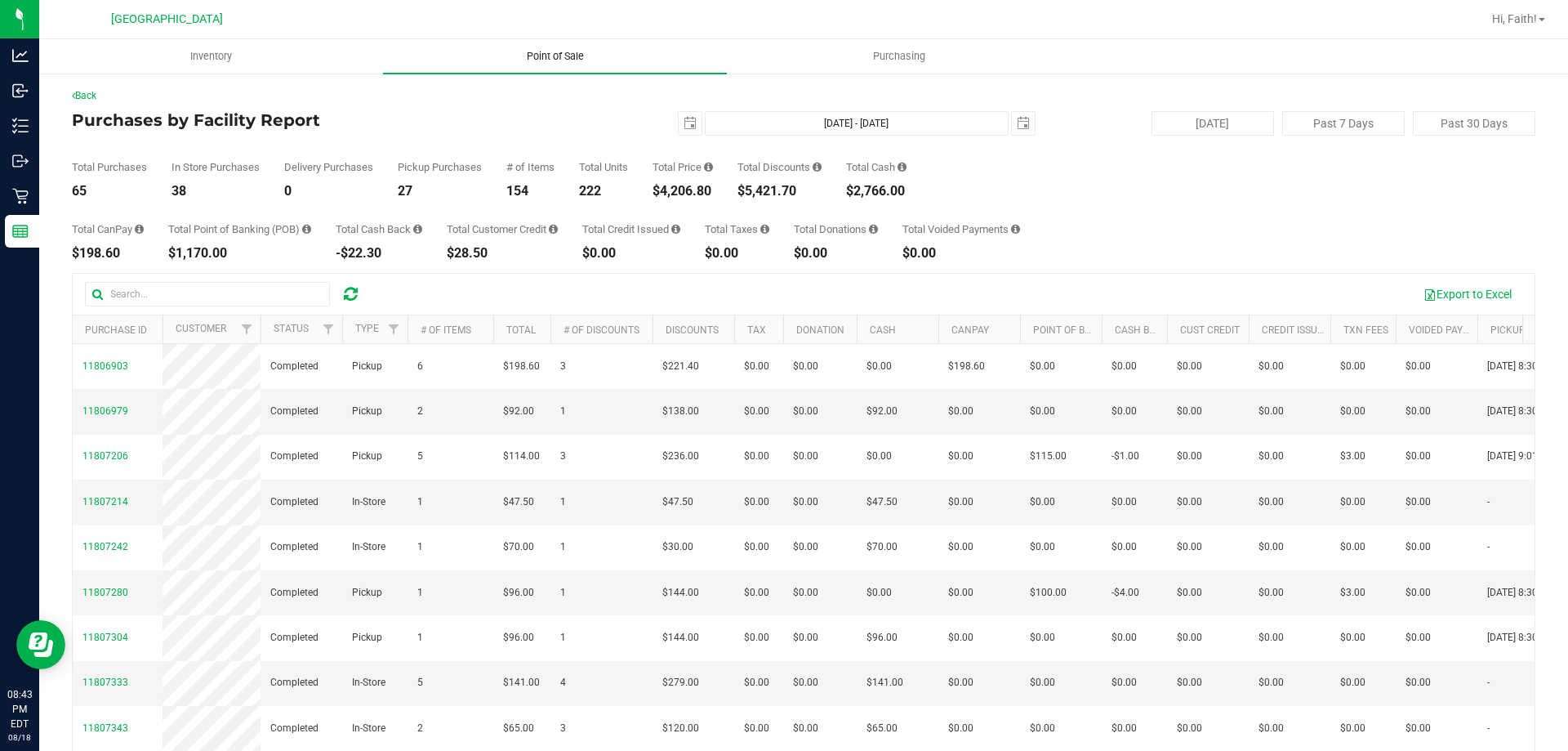
click at [588, 54] on span "Point of Sale" at bounding box center [555, 56] width 101 height 14
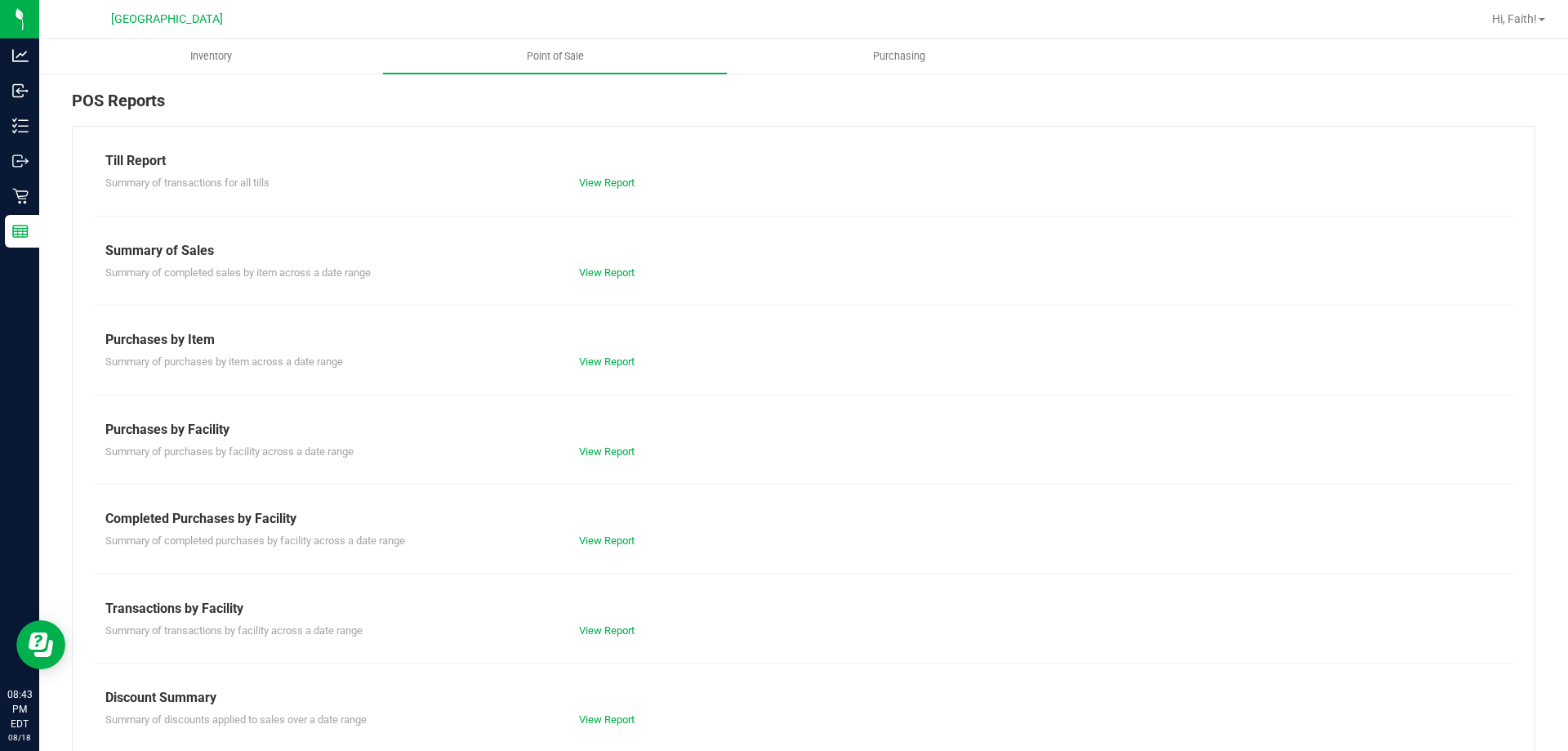
click at [596, 549] on div "Till Report Summary of transactions for all tills View Report Summary of Sales …" at bounding box center [803, 484] width 1463 height 716
click at [595, 541] on link "View Report" at bounding box center [606, 541] width 55 height 12
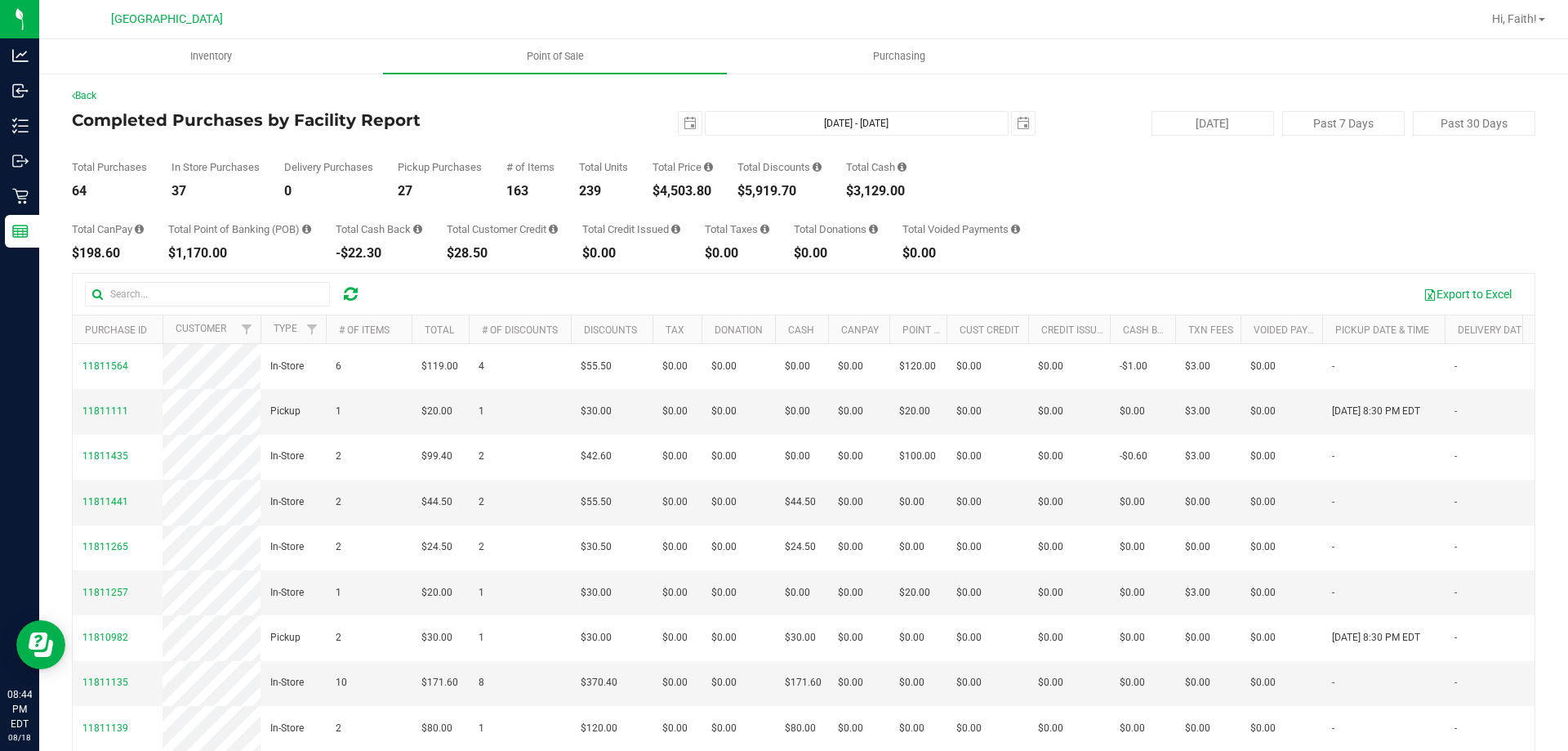
click at [884, 192] on div "$3,129.00" at bounding box center [876, 191] width 60 height 13
copy div "3,129.00"
click at [739, 254] on div "$0.00" at bounding box center [737, 253] width 65 height 13
click at [383, 253] on div "-$22.30" at bounding box center [379, 253] width 87 height 13
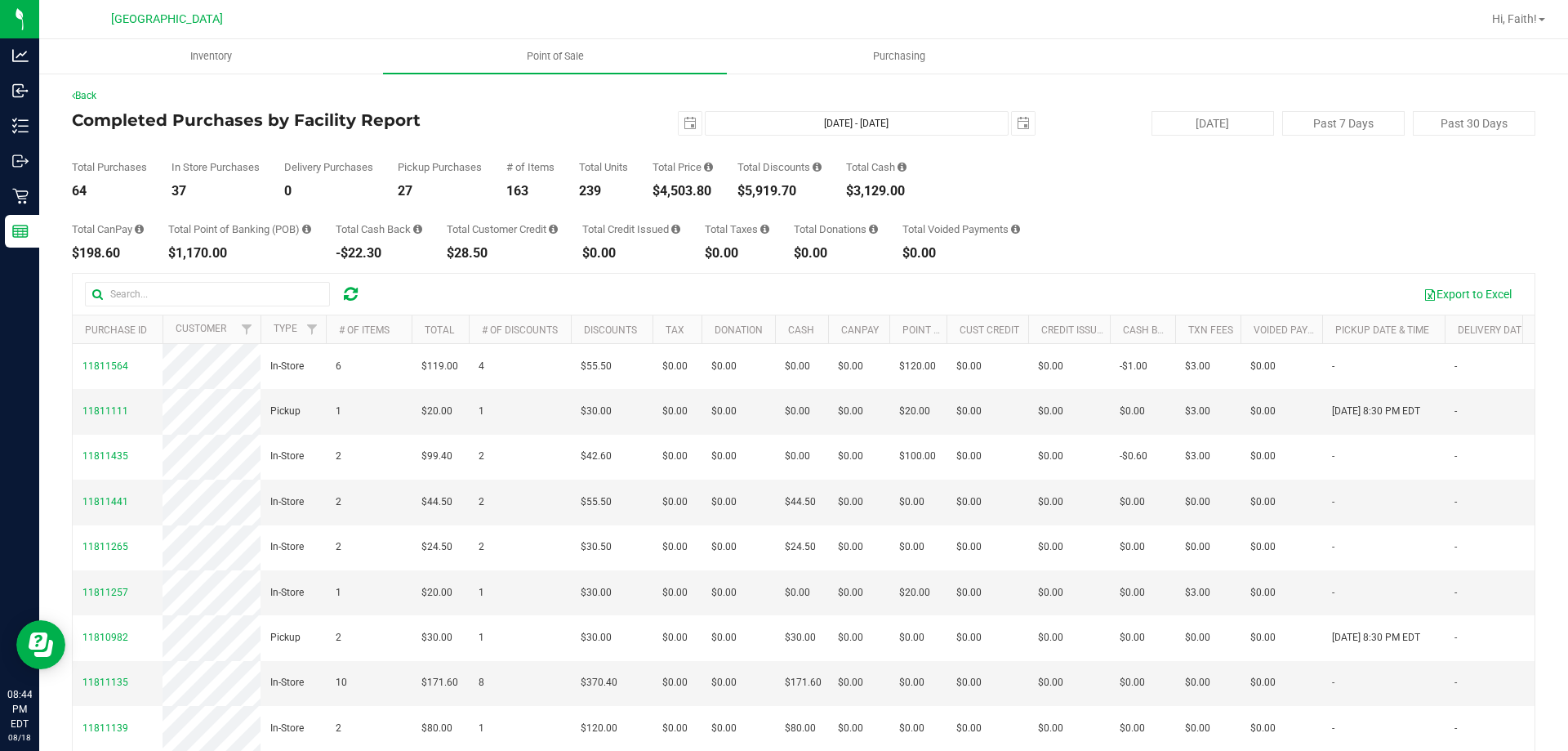
click at [383, 253] on div "-$22.30" at bounding box center [379, 253] width 87 height 13
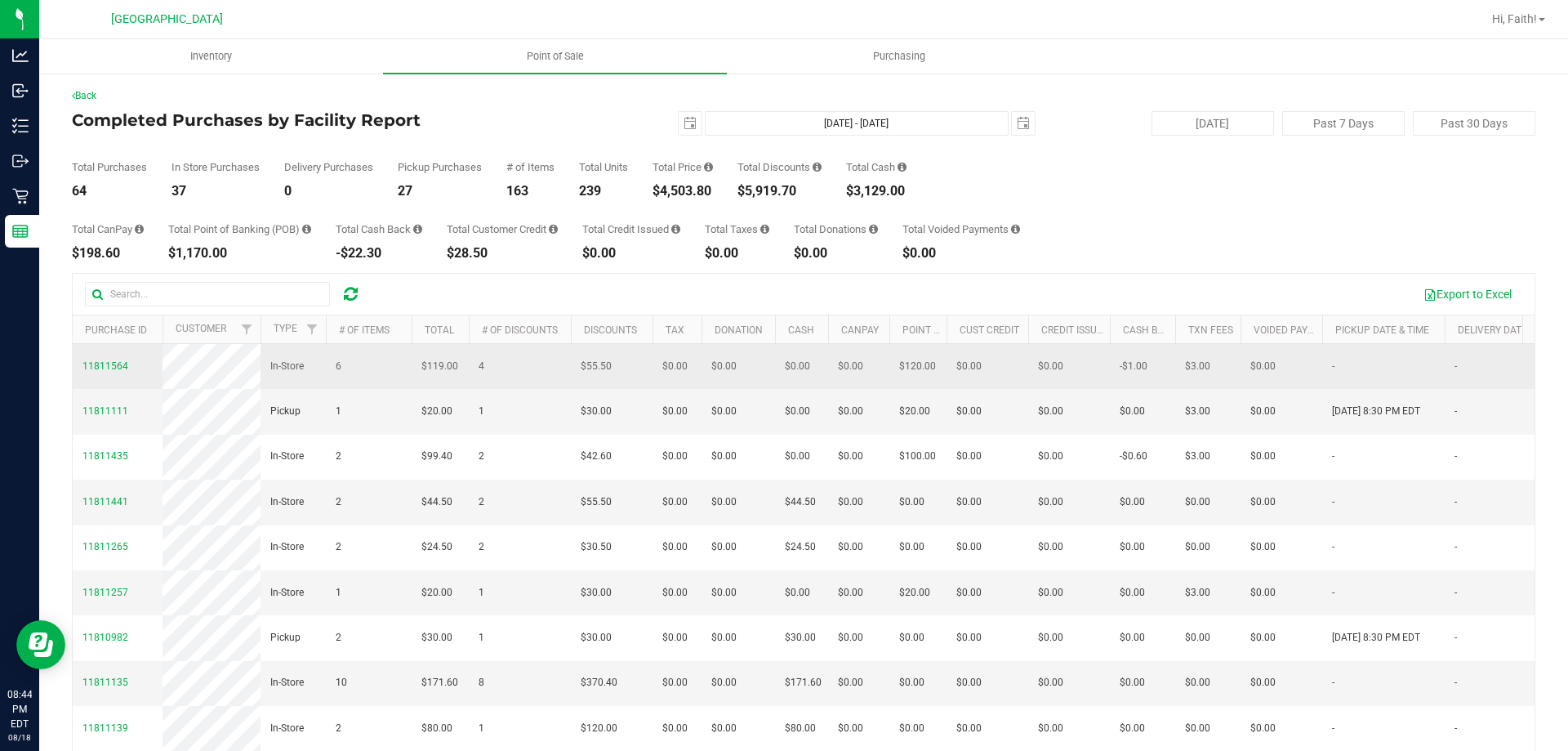
copy div "22.30"
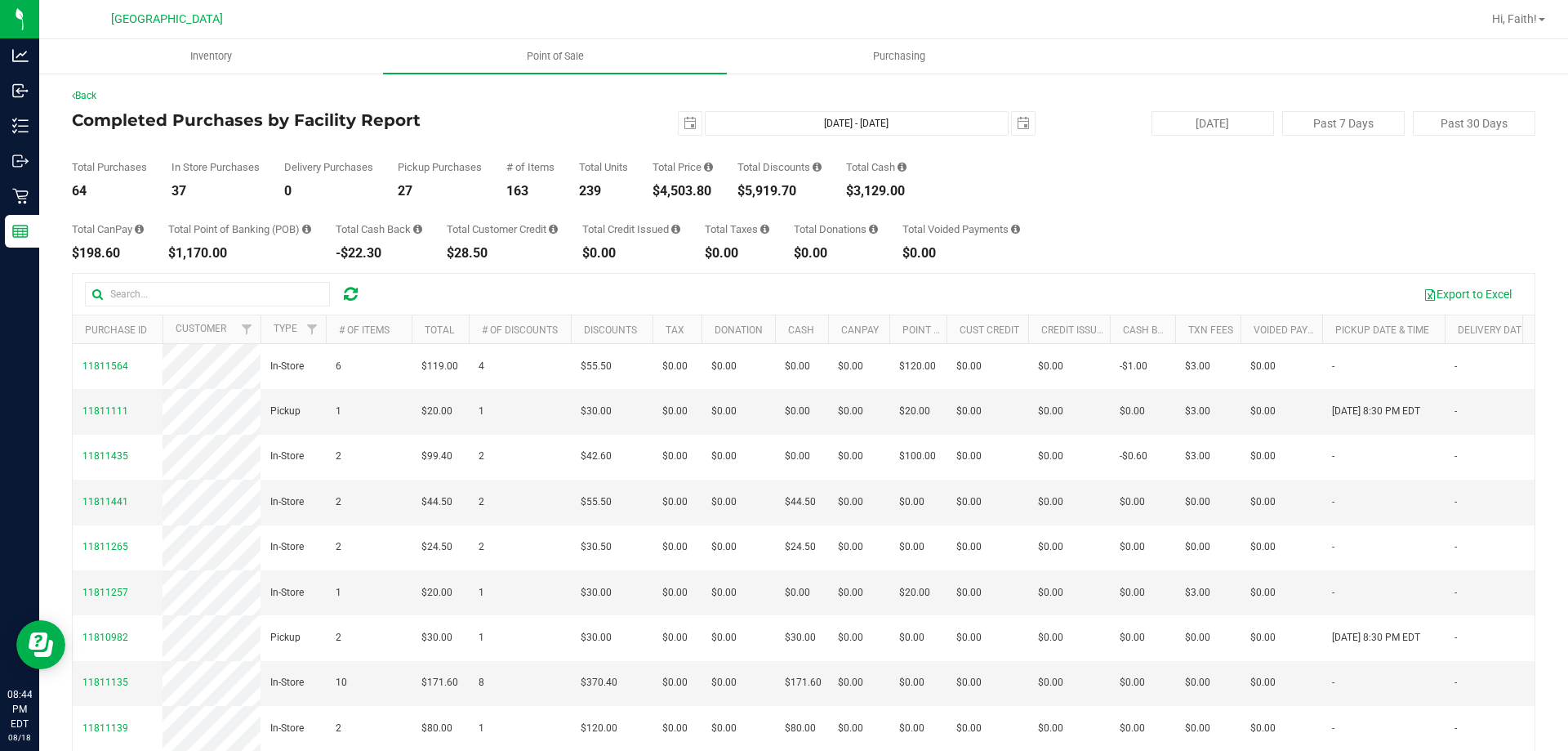
click at [930, 267] on div "Back Completed Purchases by Facility Report [DATE] [DATE] - [DATE] [DATE] [DATE…" at bounding box center [803, 473] width 1463 height 769
click at [227, 250] on div "$1,170.00" at bounding box center [240, 253] width 143 height 13
click at [224, 252] on div "$1,170.00" at bounding box center [240, 253] width 143 height 13
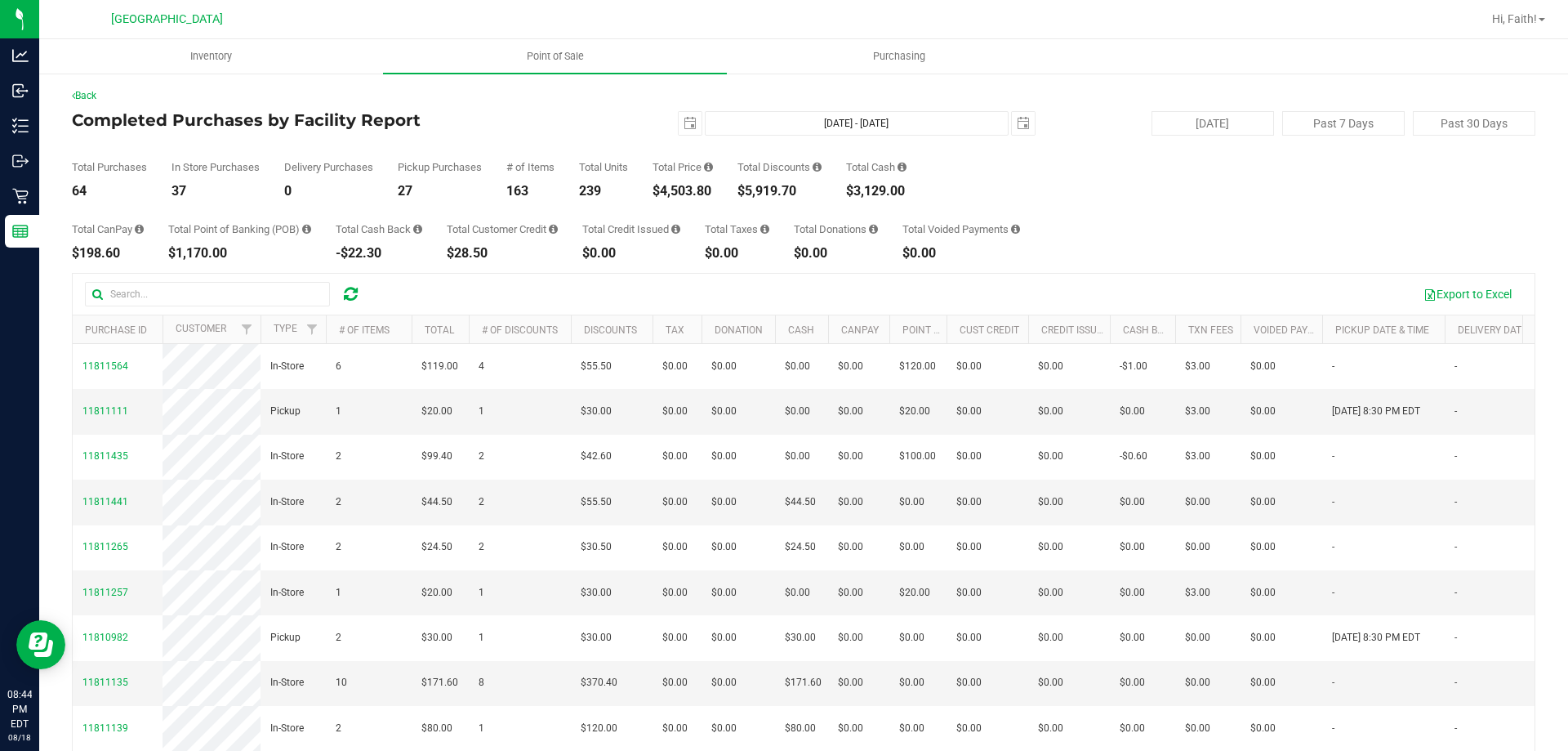
click at [191, 250] on div "$1,170.00" at bounding box center [240, 253] width 143 height 13
copy div "1,170.00"
click at [406, 241] on div "Total Cash Back -$22.30" at bounding box center [379, 242] width 87 height 36
click at [474, 250] on div "$28.50" at bounding box center [502, 253] width 111 height 13
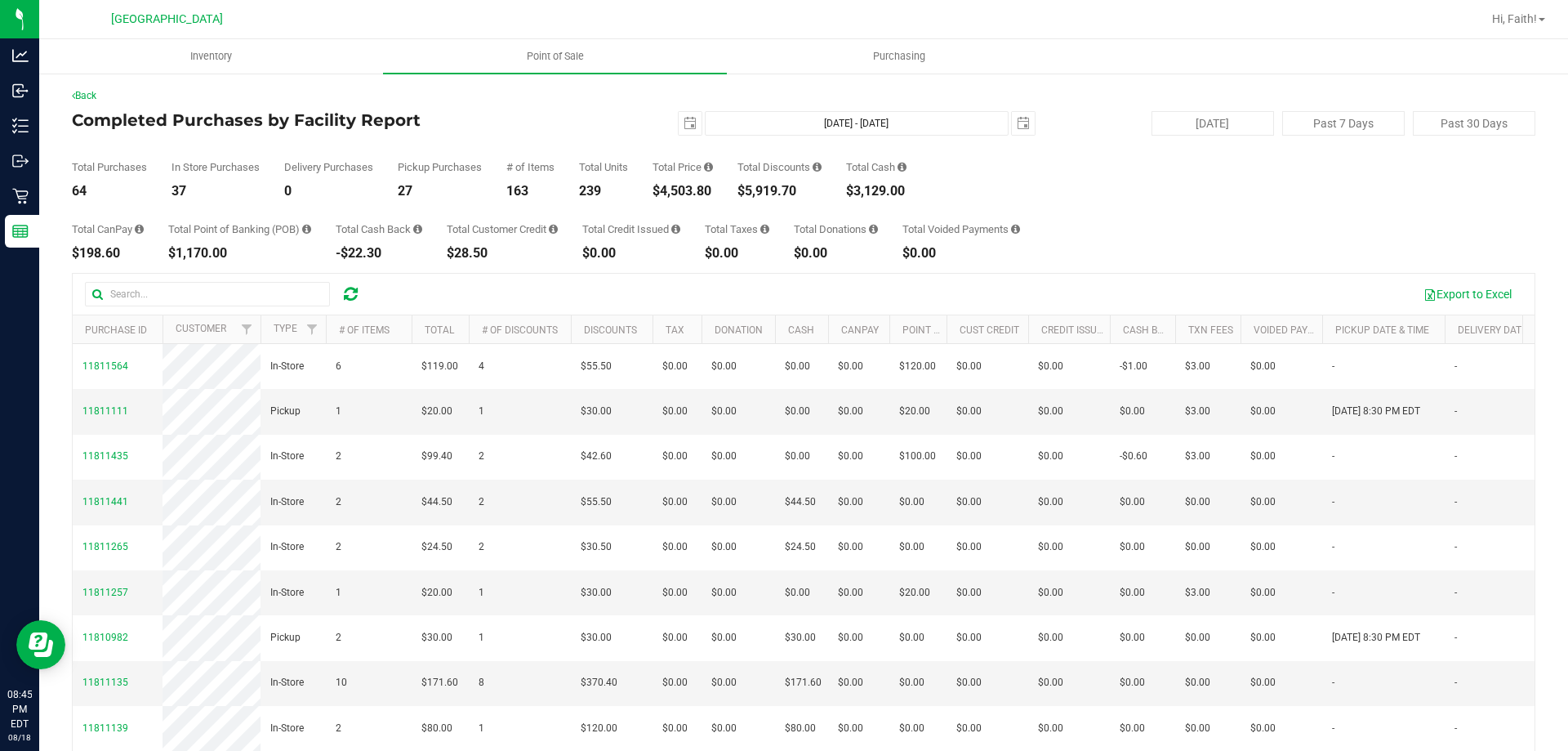
click at [474, 250] on div "$28.50" at bounding box center [502, 253] width 111 height 13
copy div "28.50"
click at [650, 264] on div "Back Completed Purchases by Facility Report [DATE] [DATE] - [DATE] [DATE] [DATE…" at bounding box center [803, 473] width 1463 height 769
click at [602, 185] on div "239" at bounding box center [604, 191] width 49 height 13
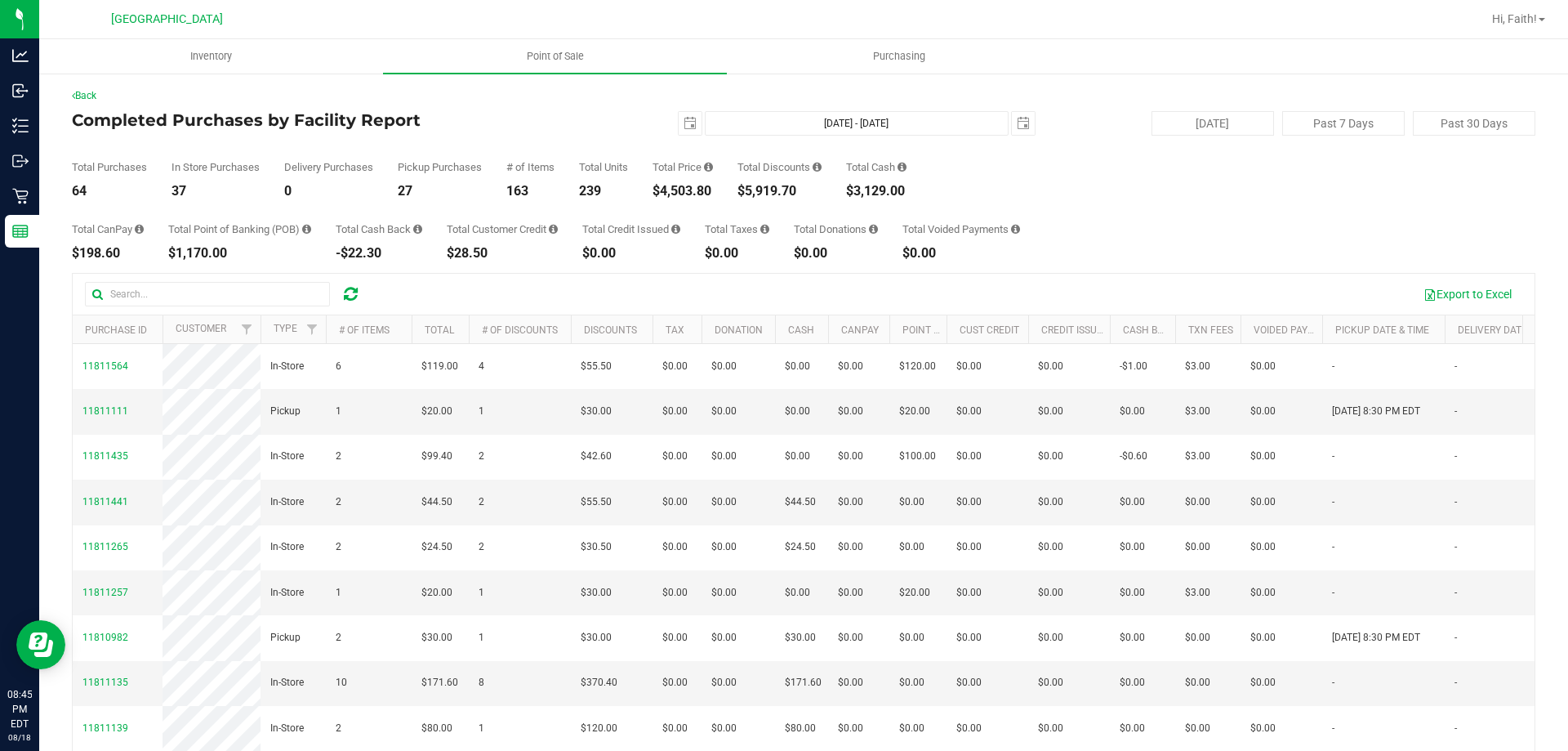
click at [598, 192] on div "239" at bounding box center [604, 191] width 49 height 13
copy div "239"
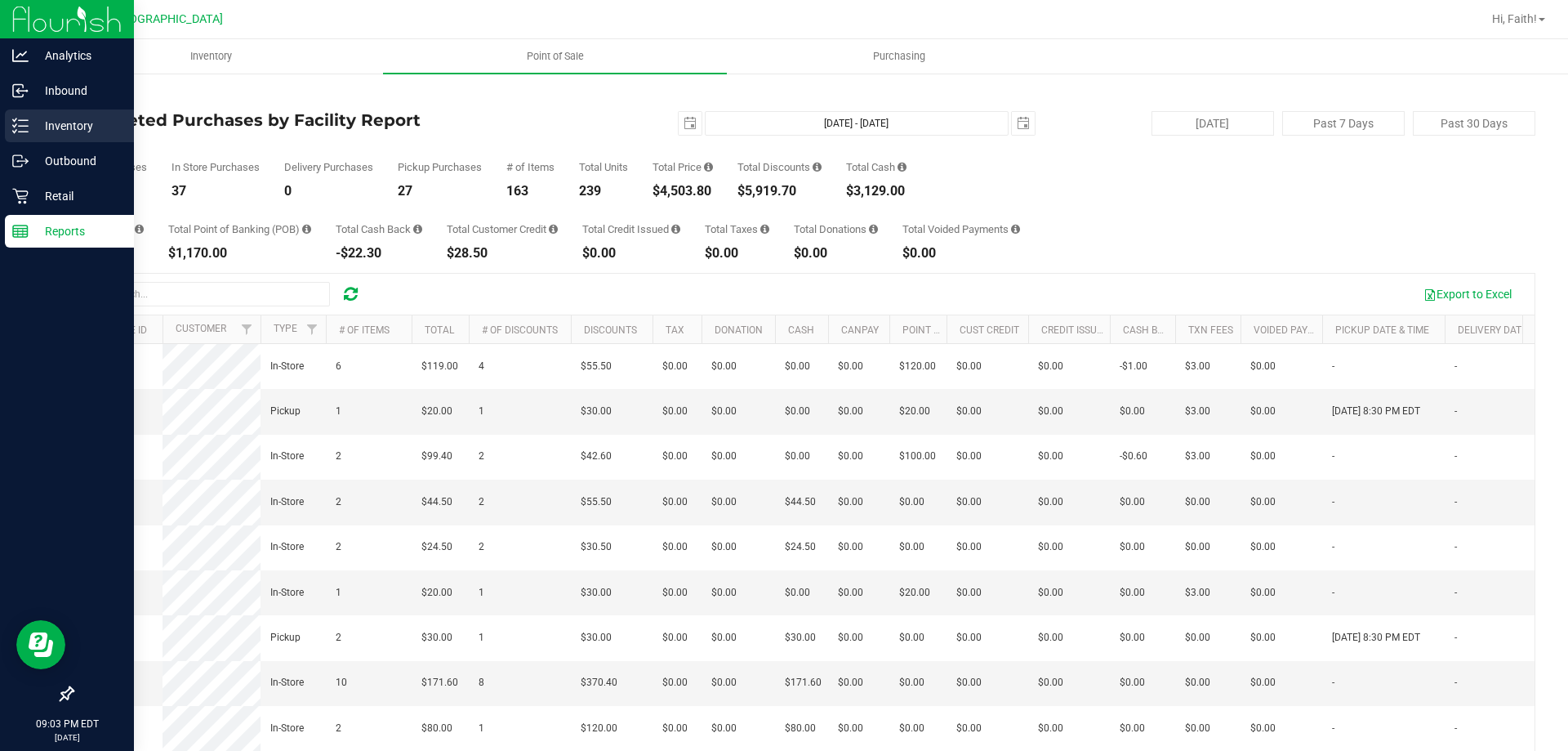
click at [54, 135] on div "Inventory" at bounding box center [70, 126] width 129 height 32
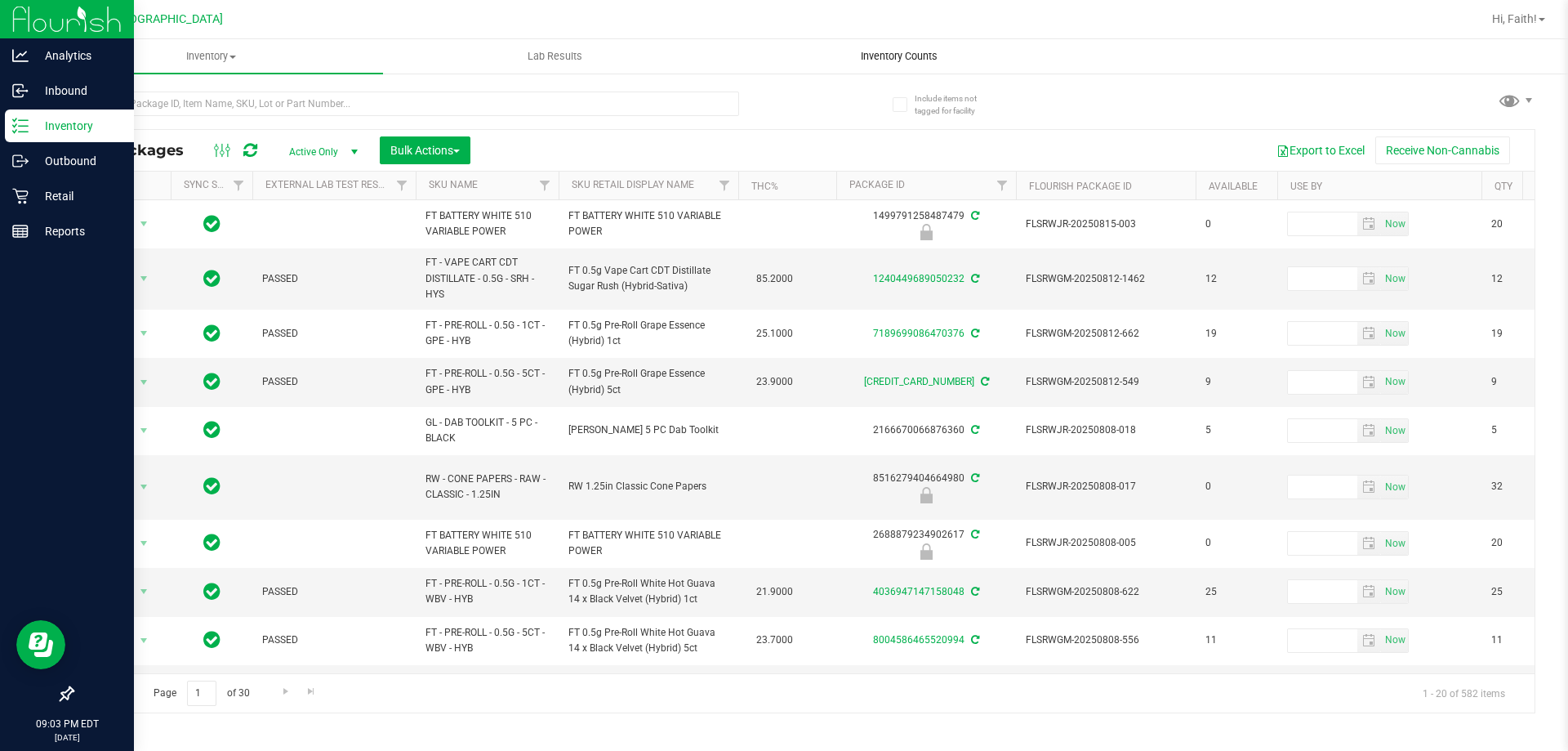
click at [850, 45] on uib-tab-heading "Inventory Counts" at bounding box center [899, 56] width 342 height 32
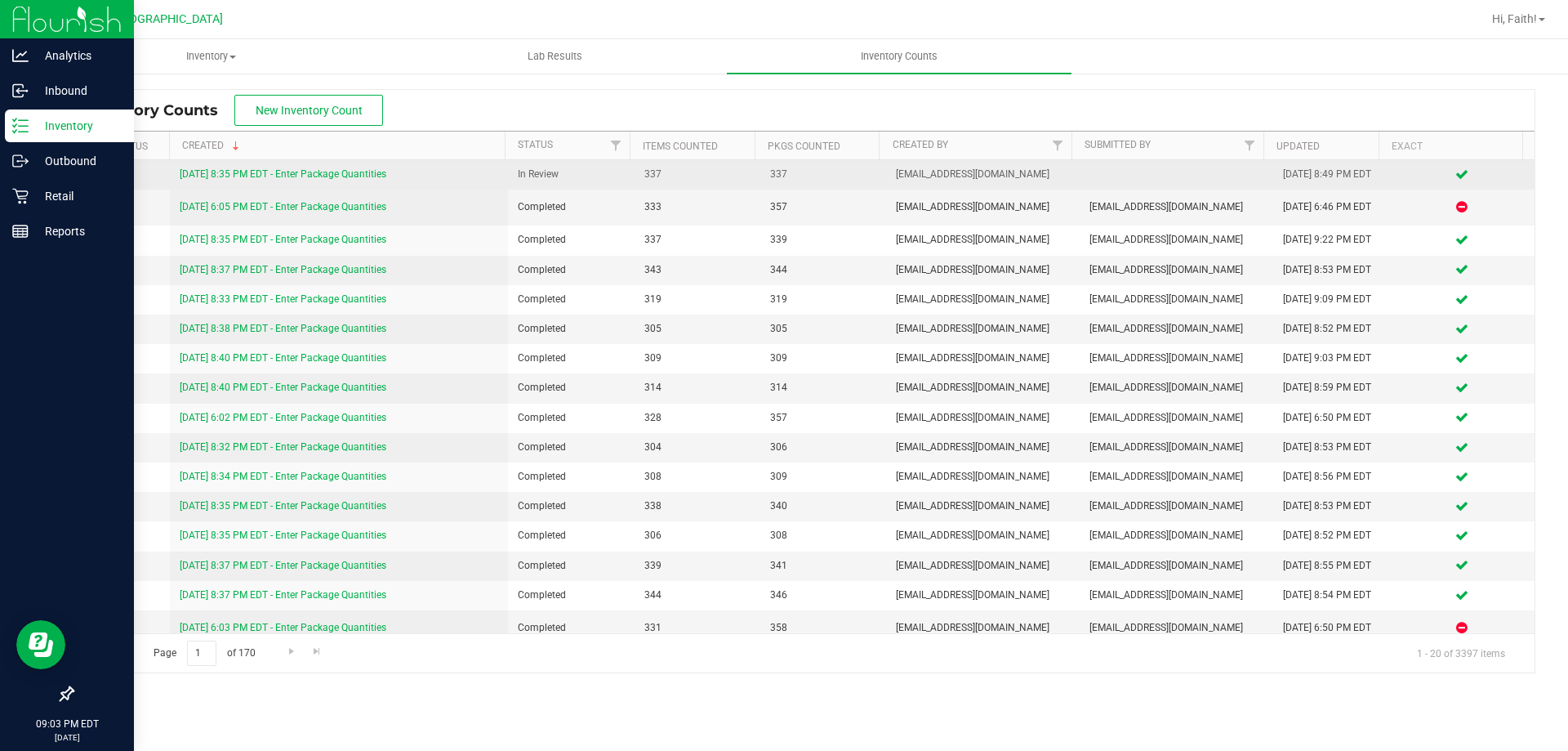
click at [344, 169] on link "[DATE] 8:35 PM EDT - Enter Package Quantities" at bounding box center [283, 174] width 207 height 11
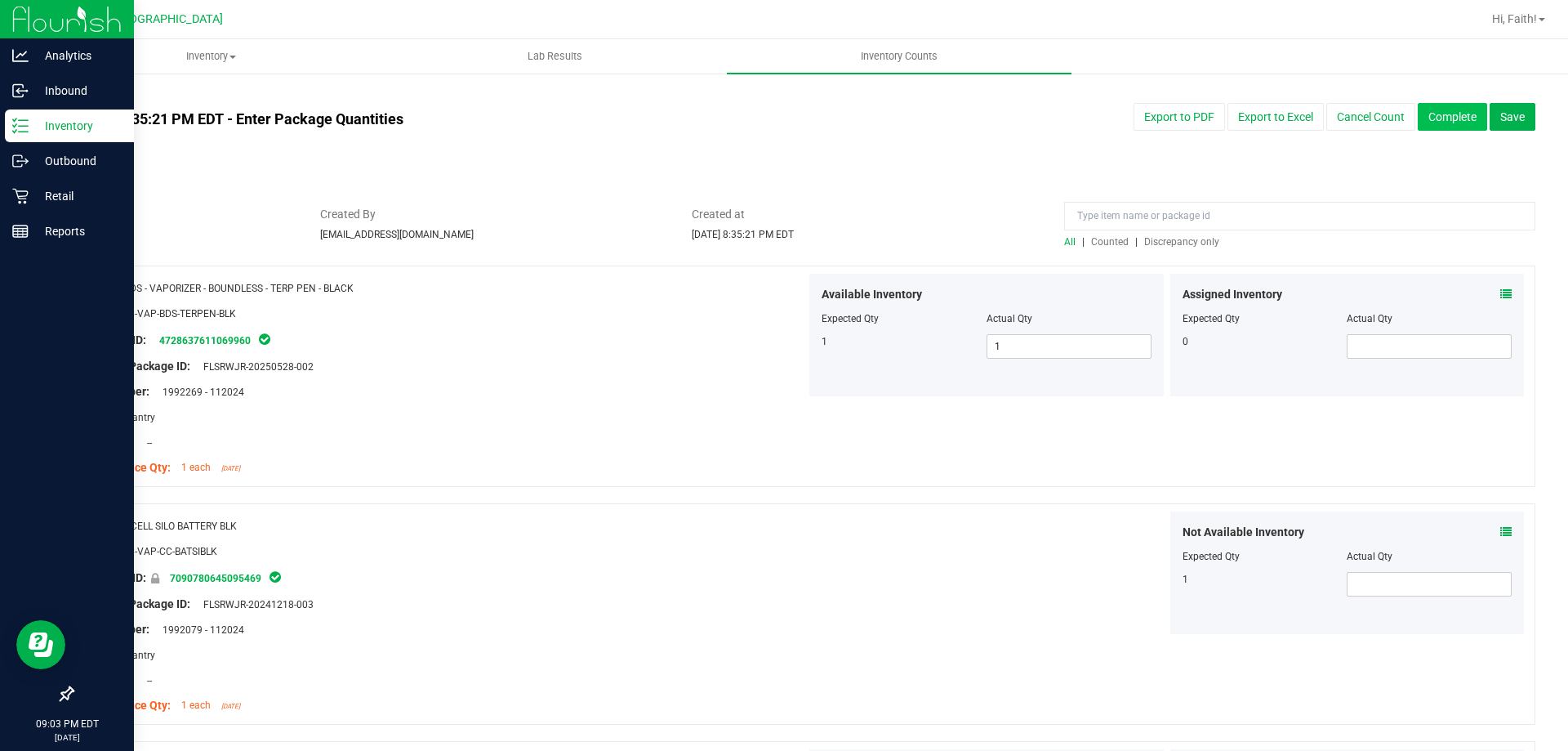
click at [1418, 108] on button "Complete" at bounding box center [1453, 117] width 70 height 28
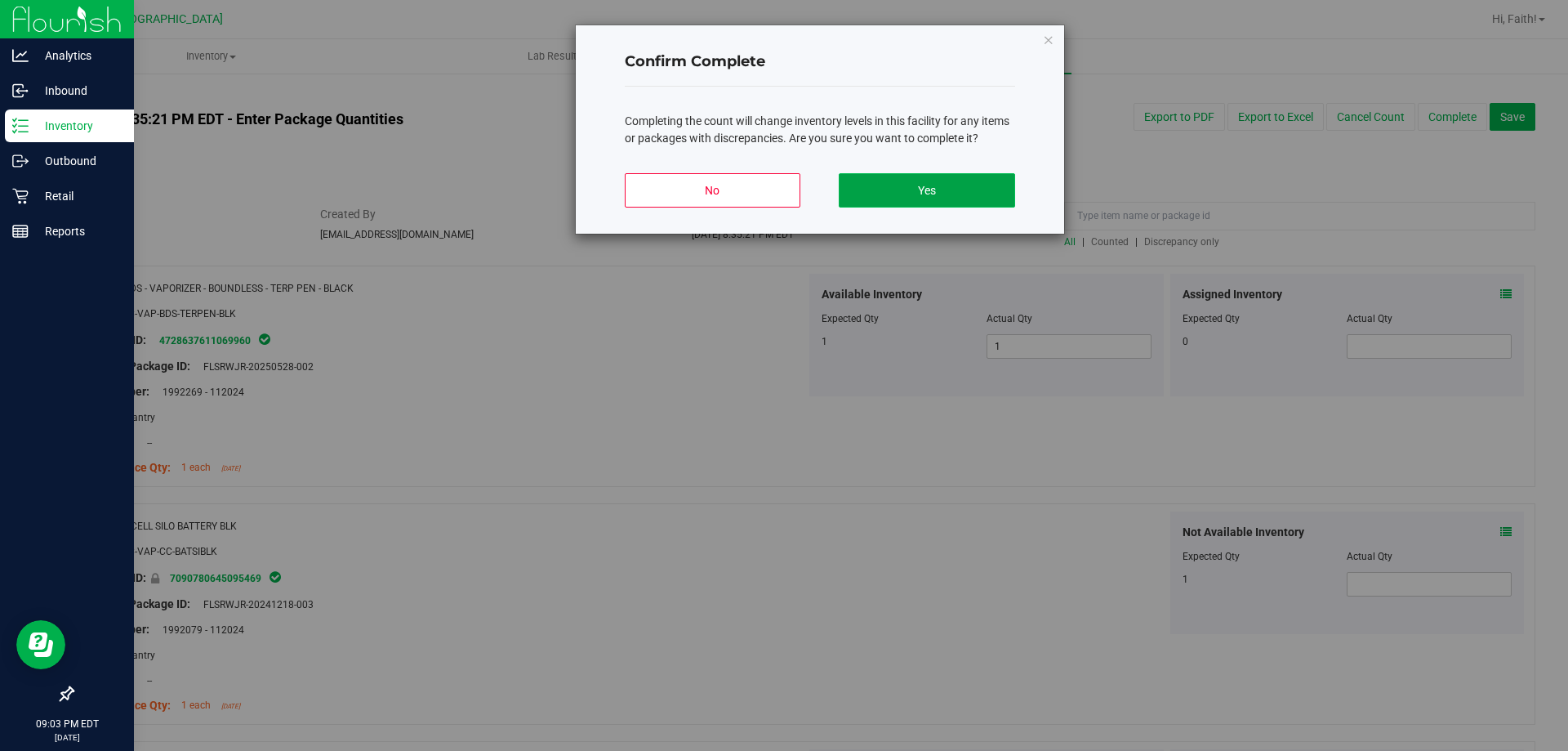
click at [895, 173] on button "Yes" at bounding box center [926, 190] width 175 height 34
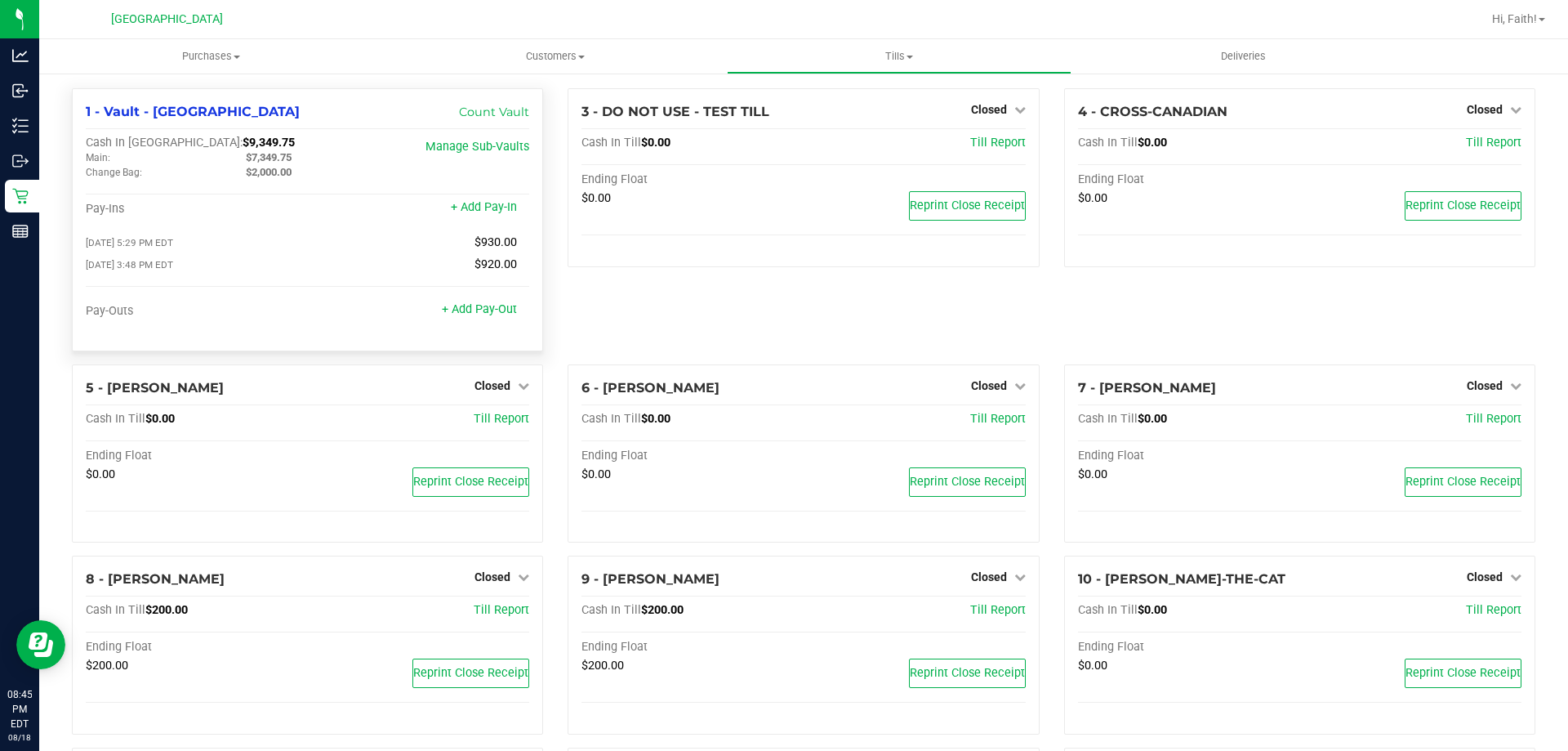
click at [173, 133] on div "1 - Vault - Orange Park WC Count Vault Cash In Vault: $9,349.75 Main: $7,349.75…" at bounding box center [307, 220] width 472 height 263
click at [243, 135] on span "$9,349.75" at bounding box center [268, 142] width 52 height 14
copy span "9,349.75"
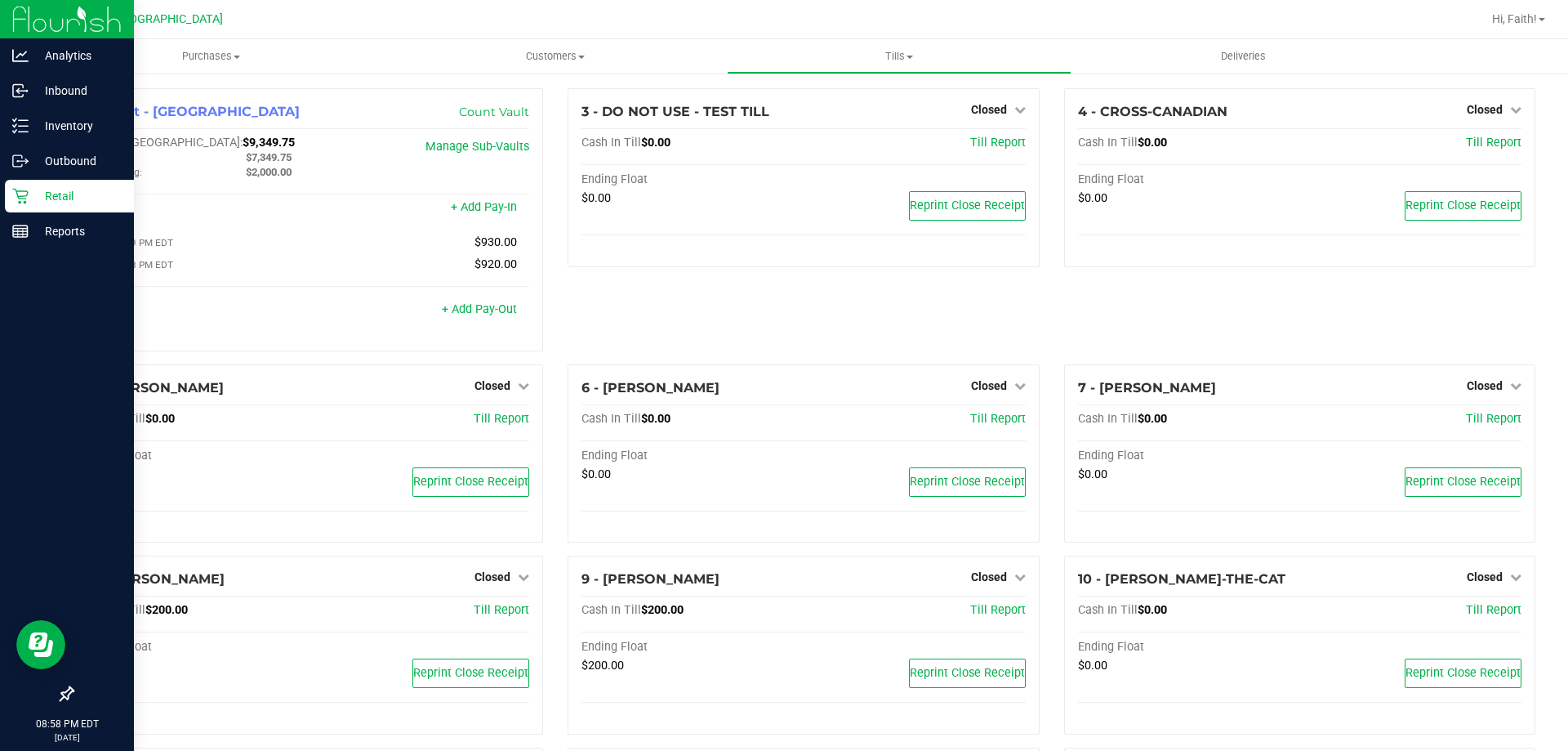
click at [50, 194] on p "Retail" at bounding box center [77, 196] width 98 height 20
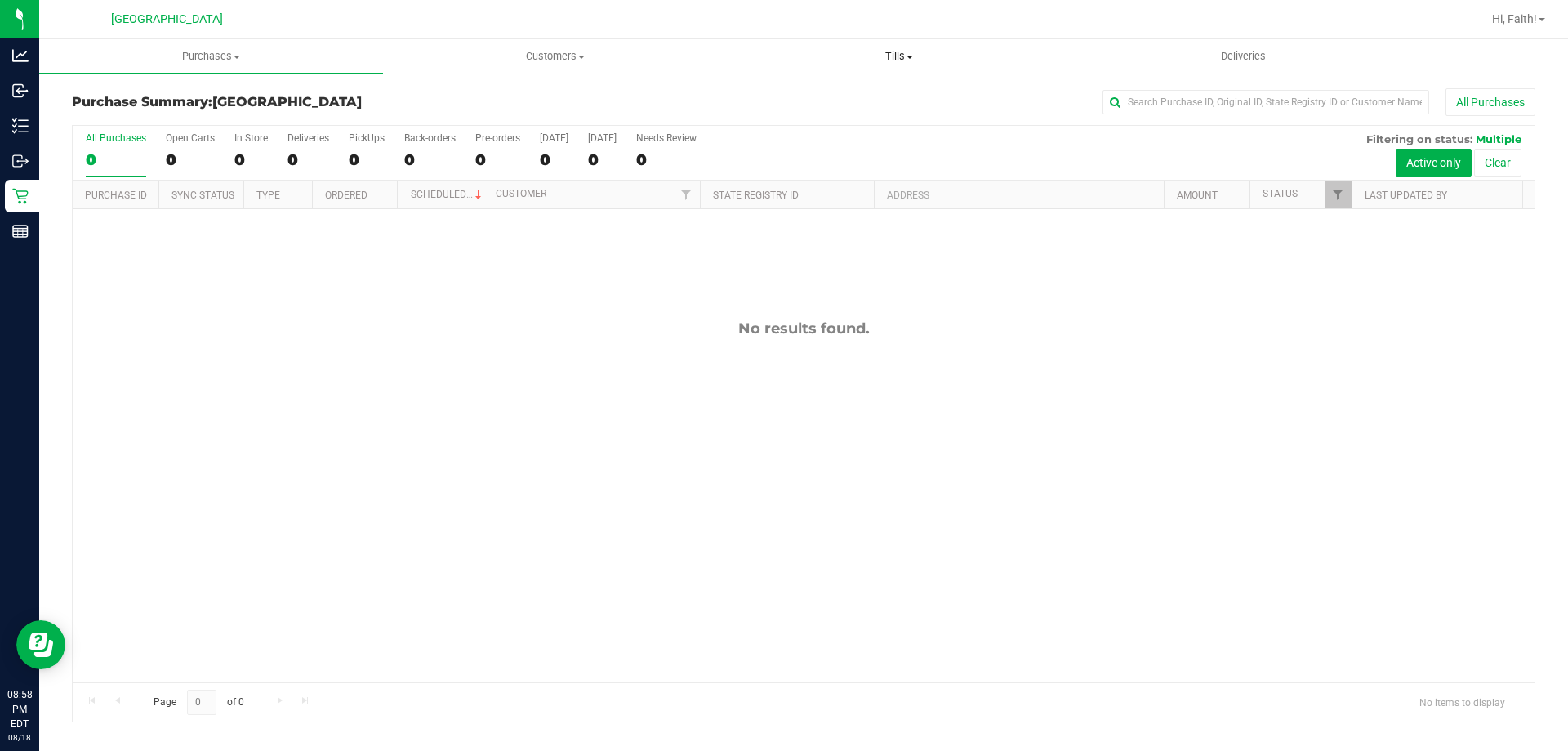
click at [903, 47] on uib-tab-heading "Tills Manage tills Reconcile e-payments" at bounding box center [899, 56] width 342 height 32
click at [829, 127] on li "Reconcile e-payments" at bounding box center [899, 118] width 344 height 20
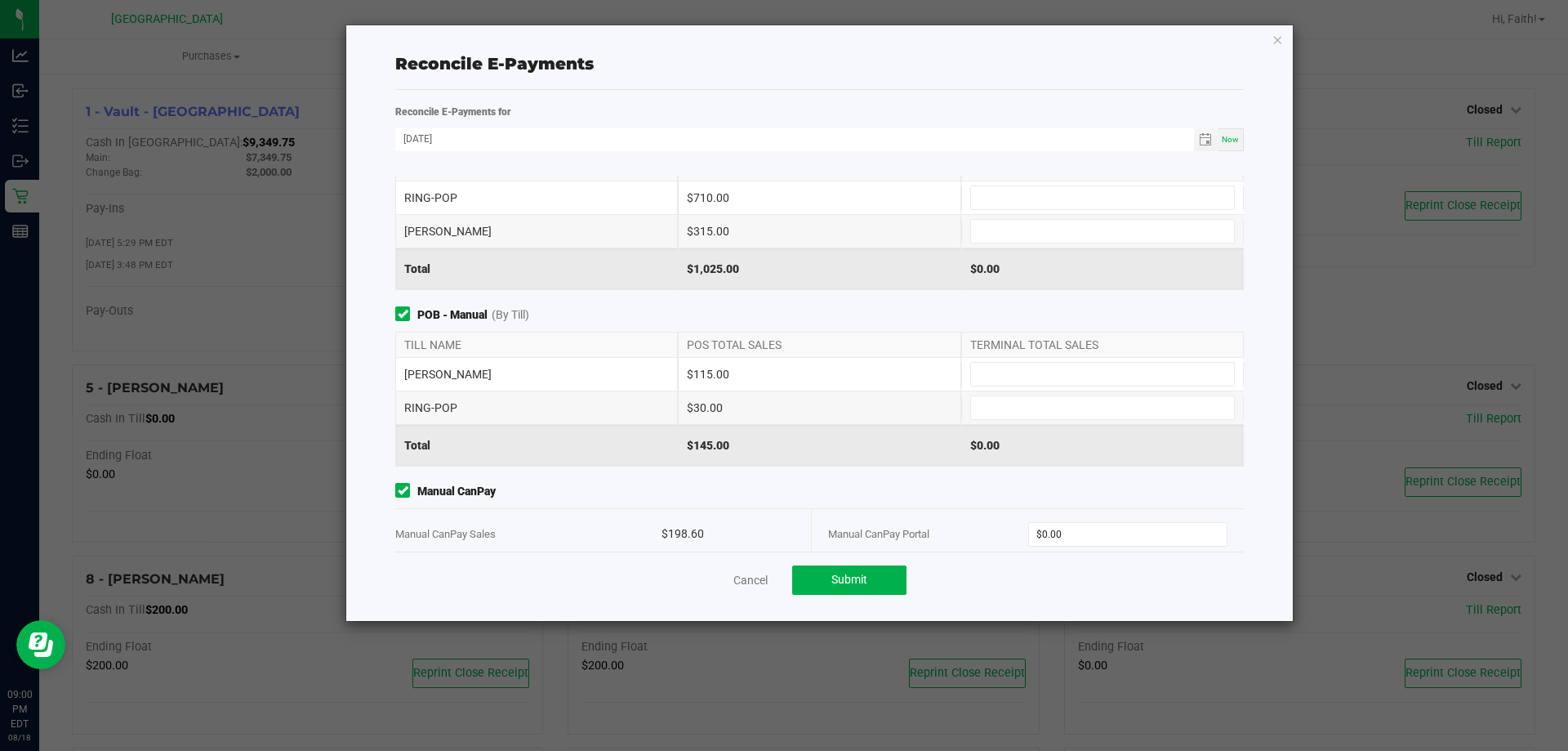
scroll to position [69, 0]
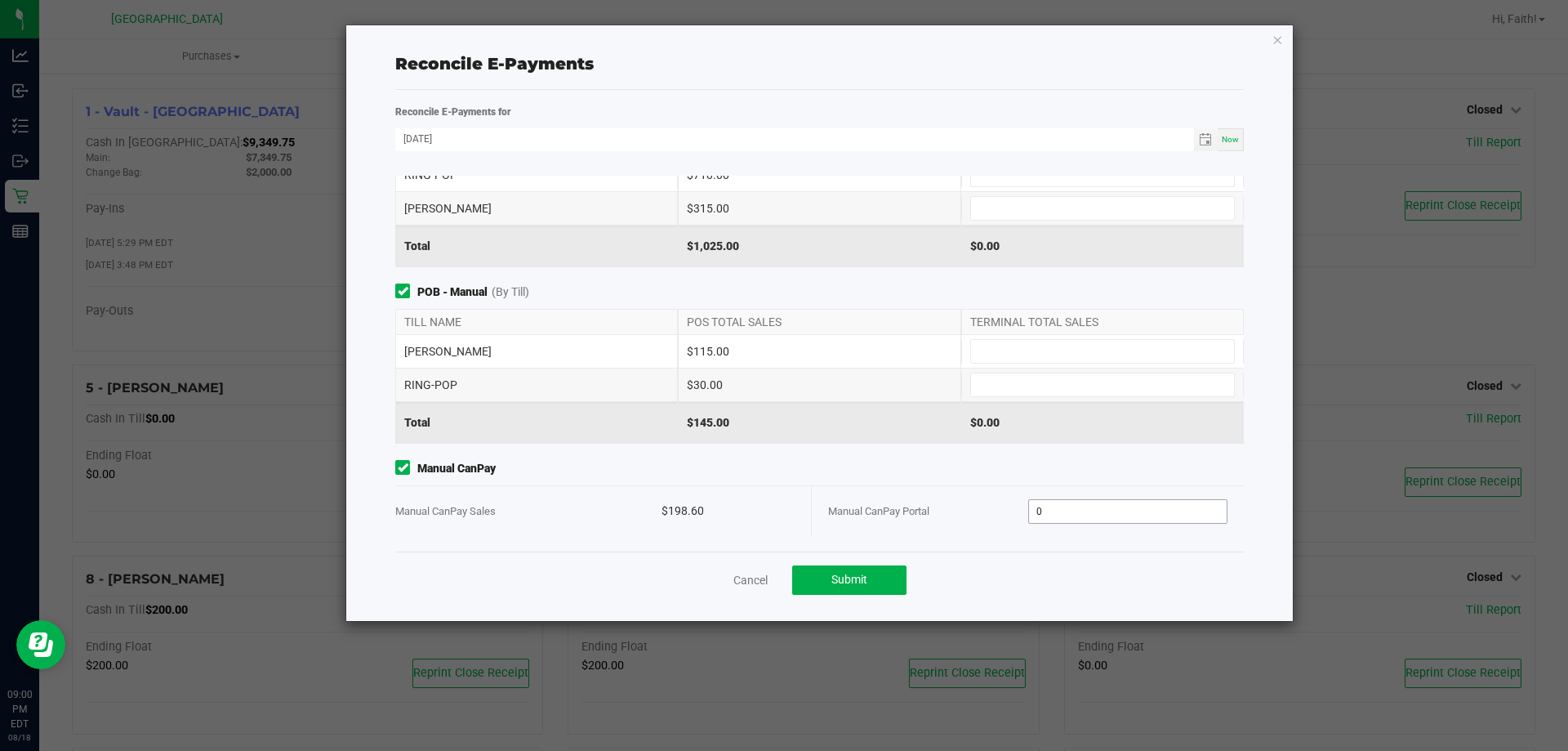
click at [1067, 510] on input "0" at bounding box center [1128, 511] width 198 height 23
type input "$198.60"
click at [890, 479] on div "Manual CanPay Manual CanPay Sales $198.60 Manual CanPay Portal $198.60" at bounding box center [820, 497] width 873 height 76
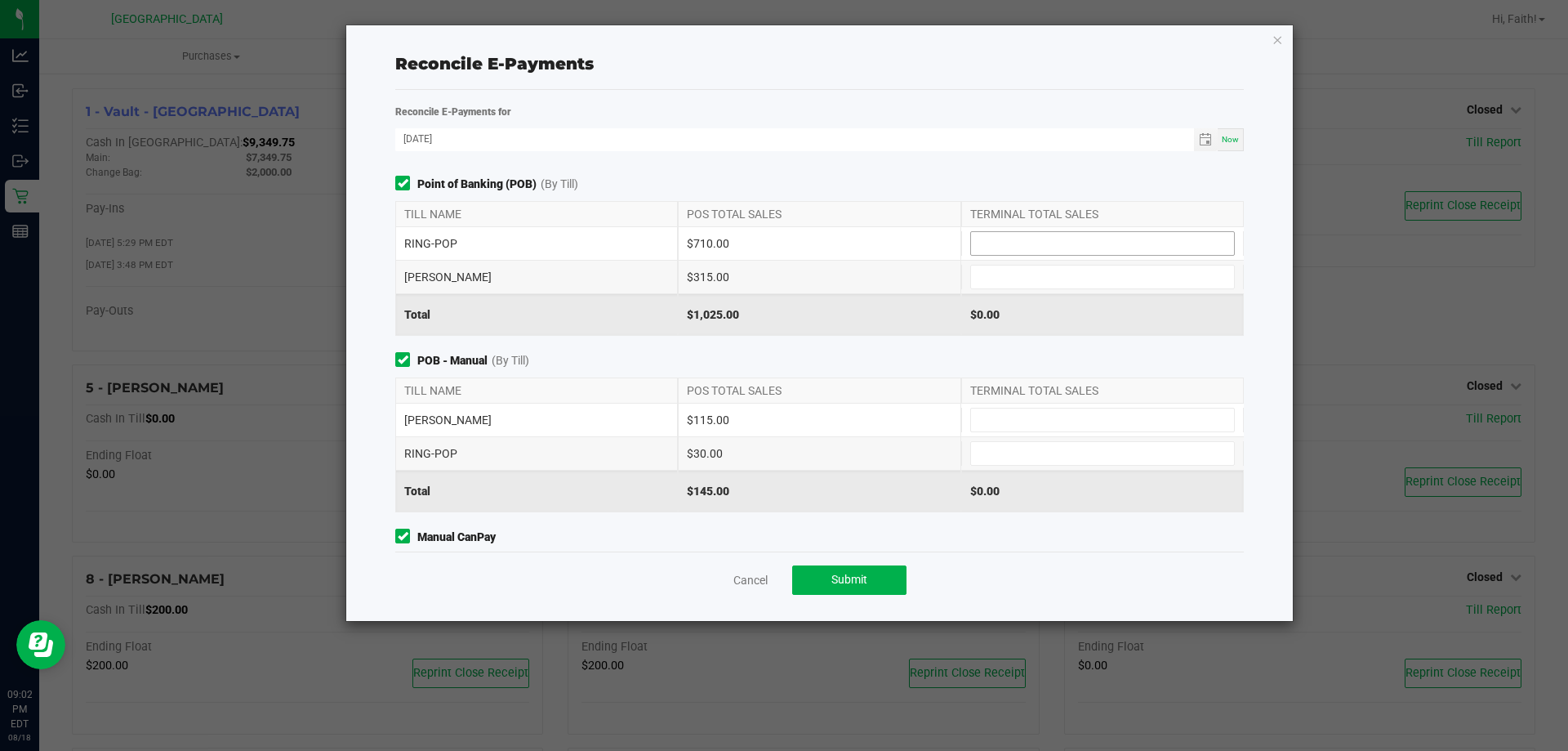
click at [1039, 238] on input at bounding box center [1102, 244] width 263 height 23
click at [599, 354] on span "POB - Manual (By Till)" at bounding box center [819, 361] width 849 height 17
click at [1059, 237] on input at bounding box center [1102, 244] width 263 height 23
click at [993, 244] on input at bounding box center [1102, 244] width 263 height 23
click at [986, 238] on input at bounding box center [1102, 244] width 263 height 23
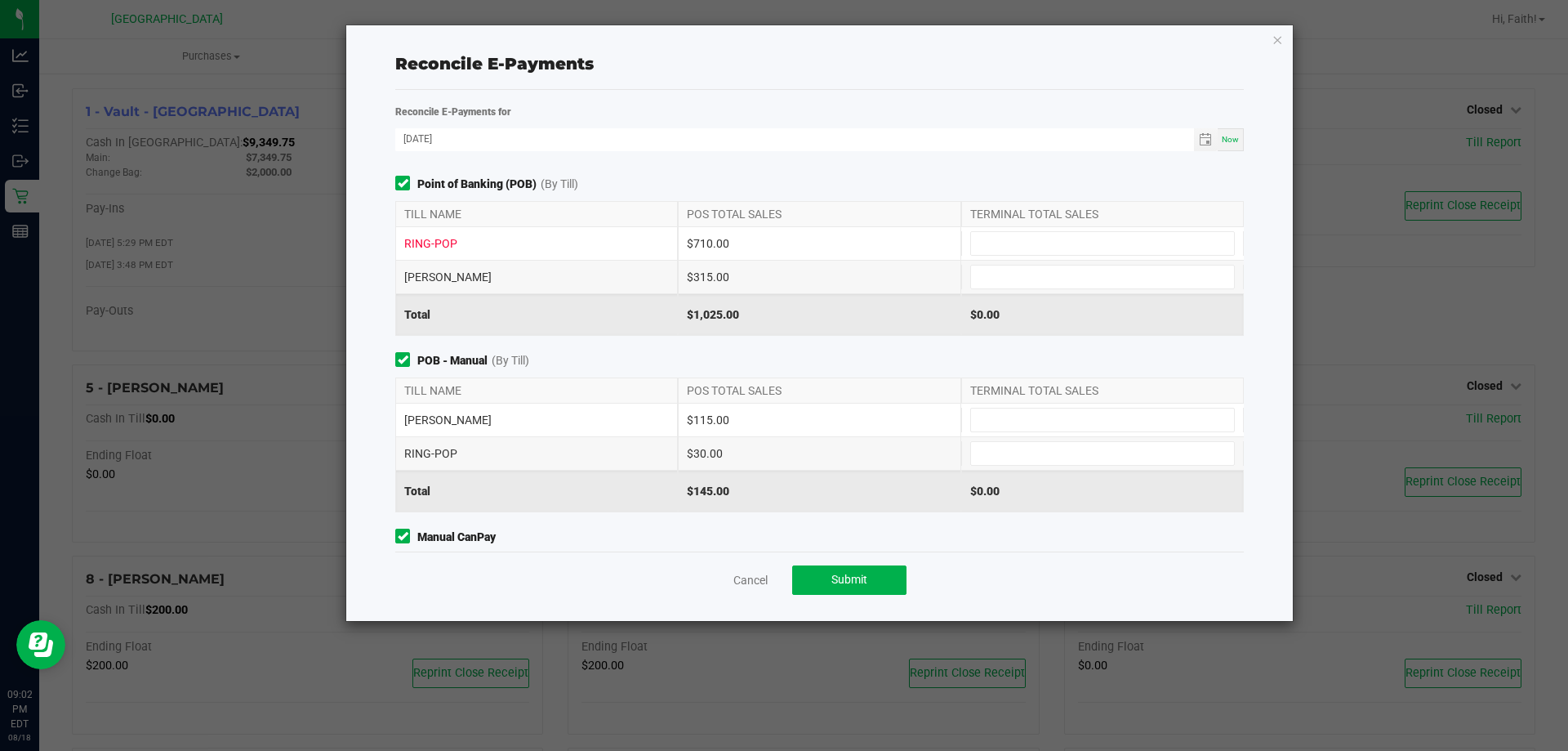
drag, startPoint x: 718, startPoint y: 241, endPoint x: 731, endPoint y: 241, distance: 13.0
click at [731, 241] on div "$710.00" at bounding box center [819, 244] width 283 height 32
click at [1002, 250] on input at bounding box center [1102, 244] width 263 height 23
type input "$710.00"
click at [1004, 463] on input at bounding box center [1102, 453] width 263 height 23
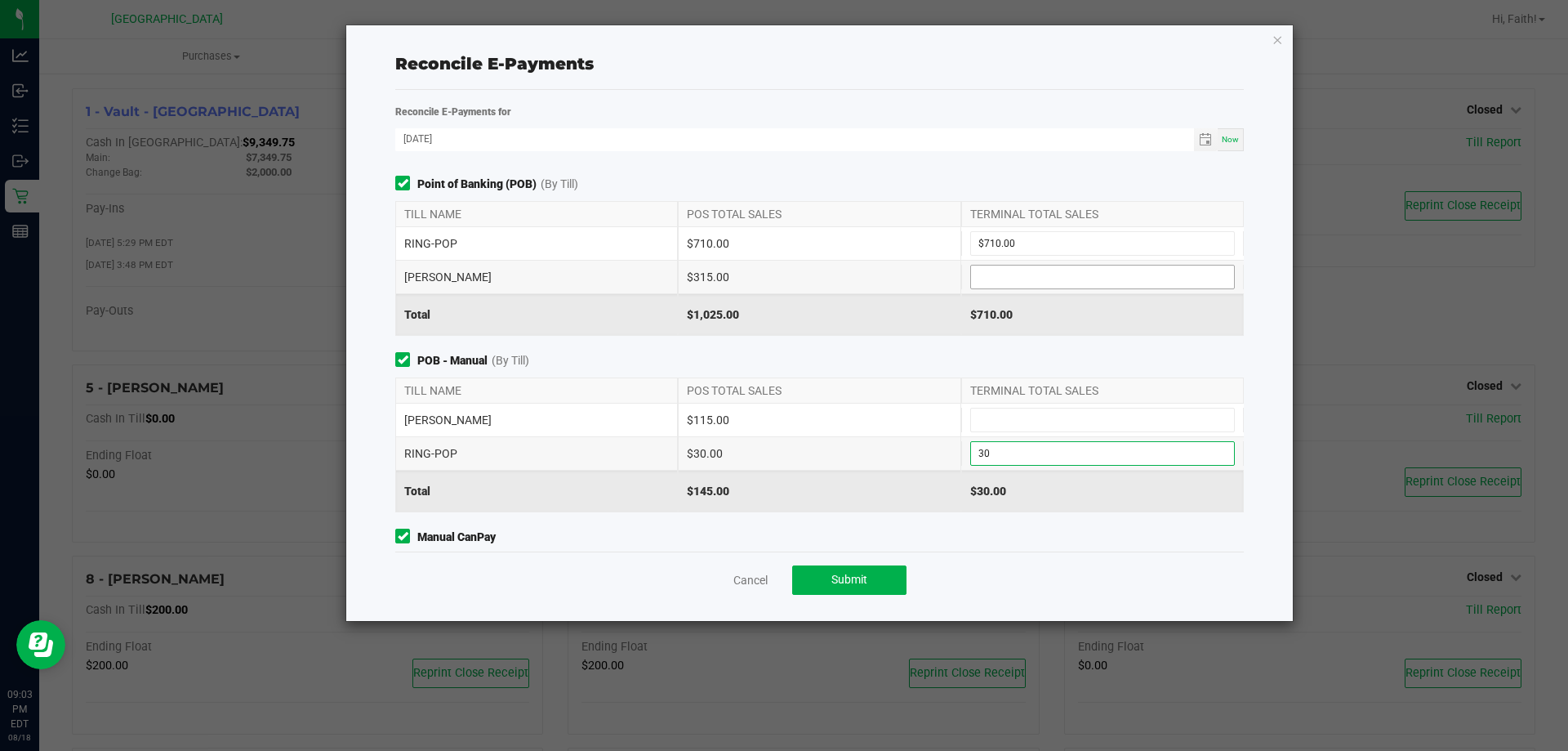
type input "$30.00"
click at [1086, 281] on input at bounding box center [1102, 277] width 263 height 23
type input "$315.00"
click at [993, 424] on input at bounding box center [1102, 420] width 263 height 23
type input "$115.00"
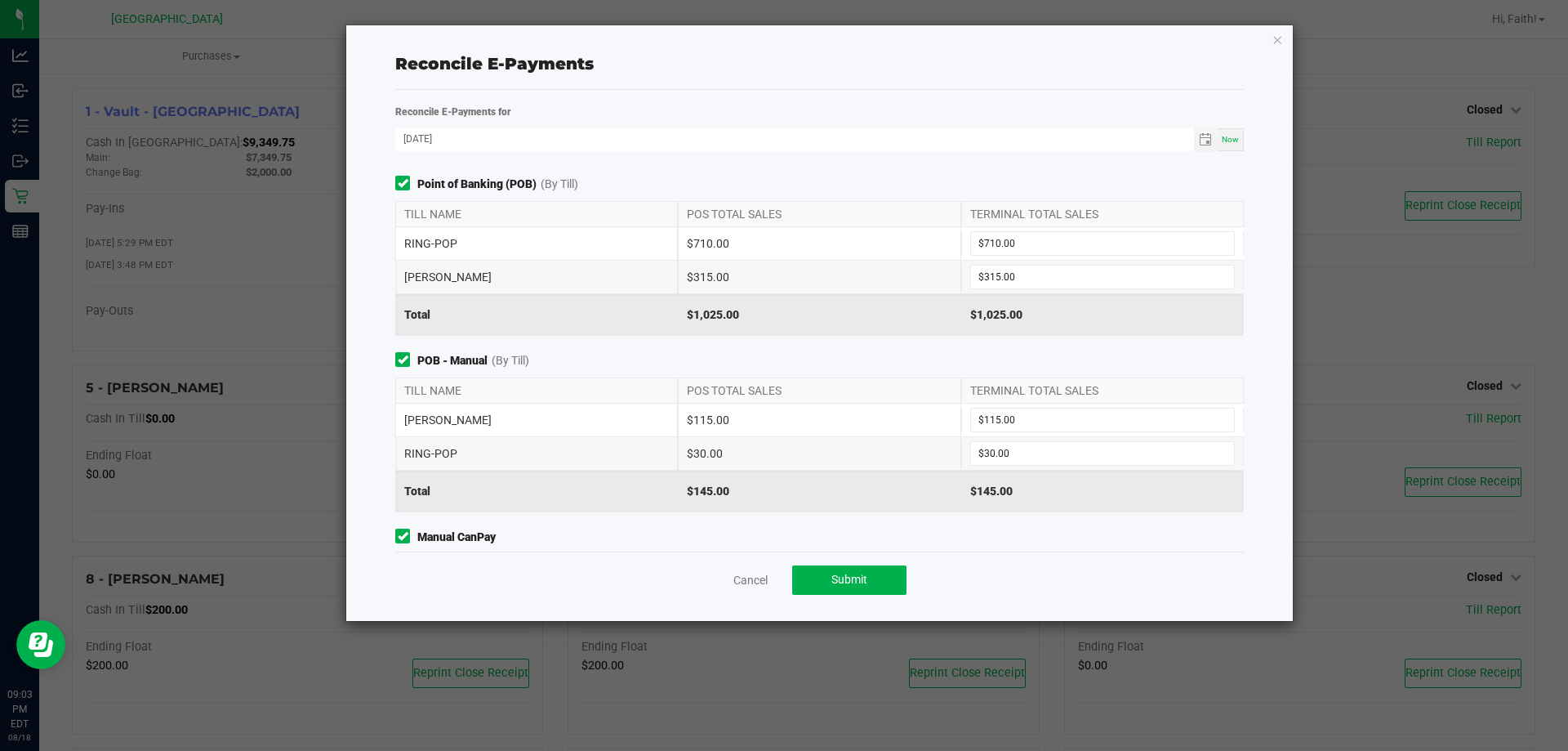
click at [886, 358] on span "POB - Manual (By Till)" at bounding box center [819, 361] width 849 height 17
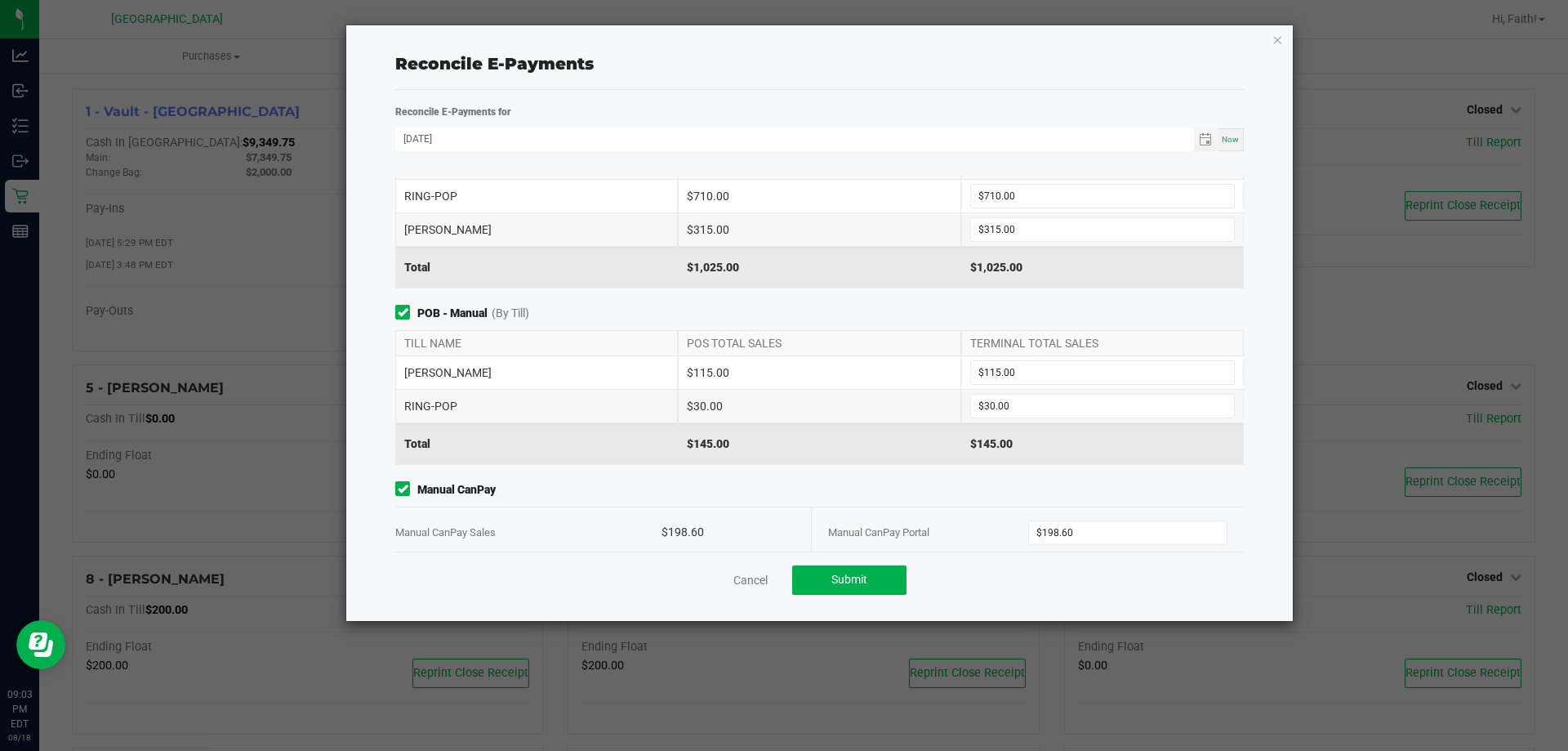
scroll to position [69, 0]
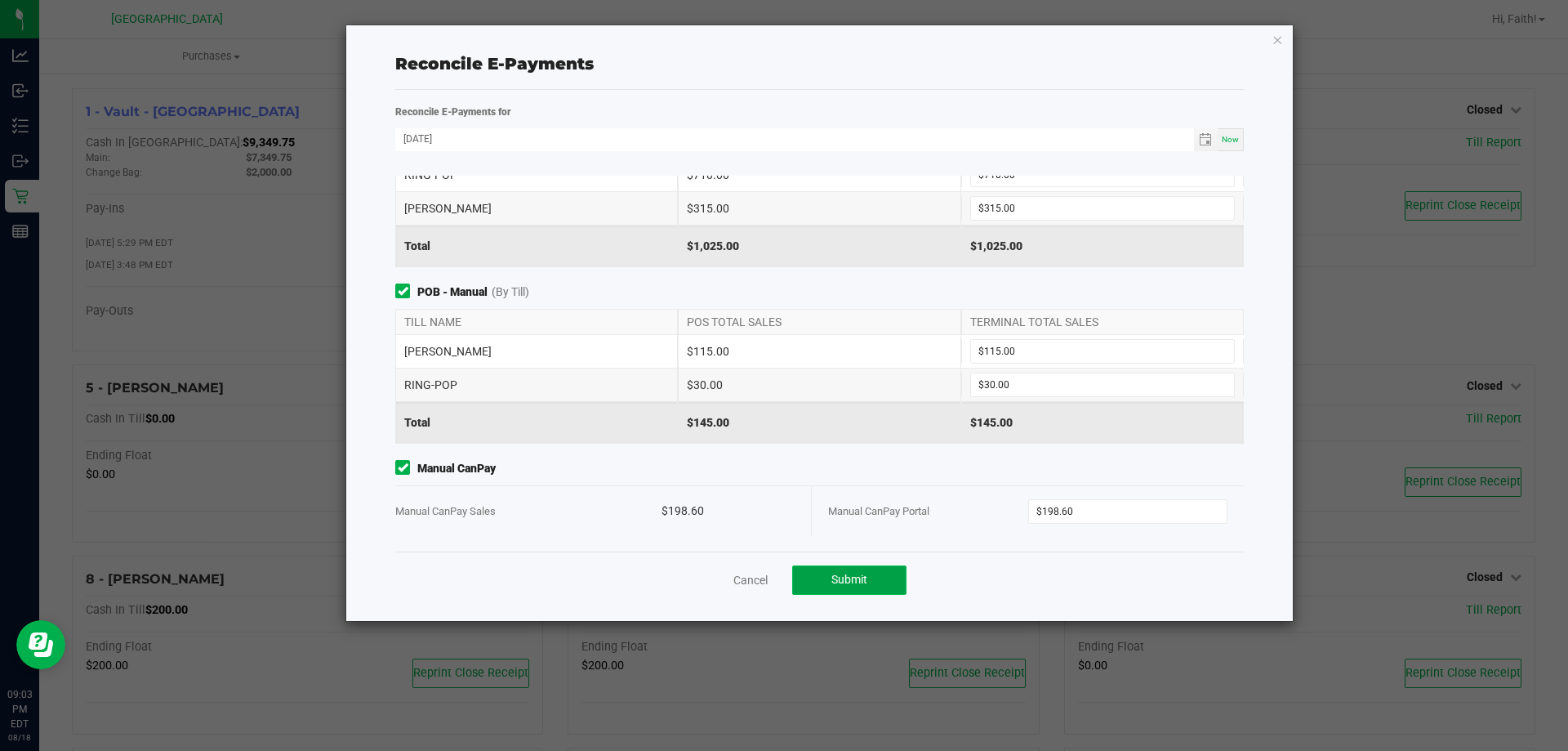
click at [850, 585] on span "Submit" at bounding box center [850, 579] width 36 height 13
